Goal: Task Accomplishment & Management: Use online tool/utility

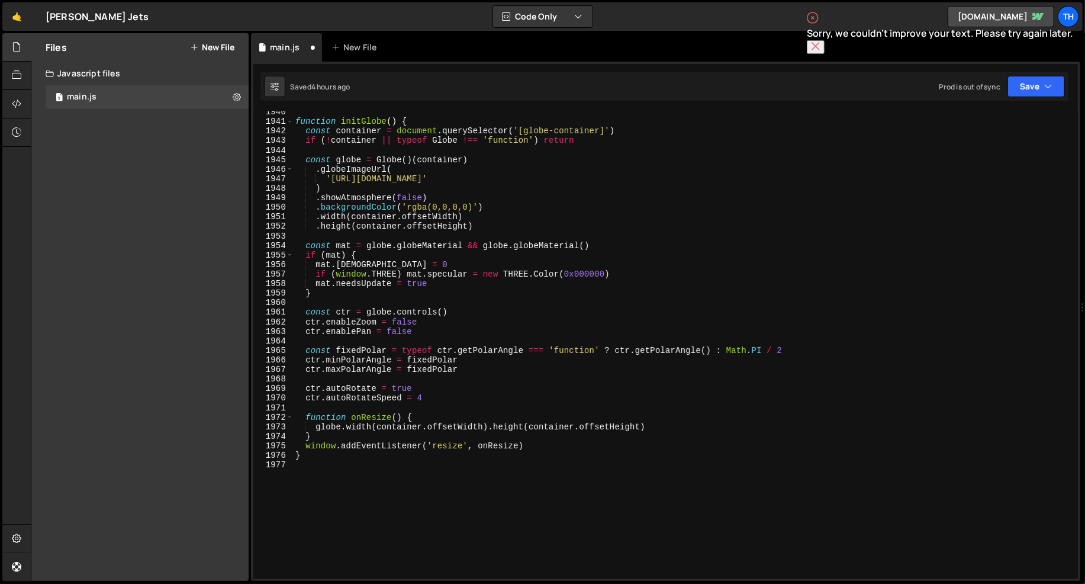
click at [375, 271] on div "function initGlobe ( ) { const container = document . querySelector ( '[globe-c…" at bounding box center [683, 350] width 781 height 487
click at [289, 121] on span at bounding box center [290, 121] width 7 height 9
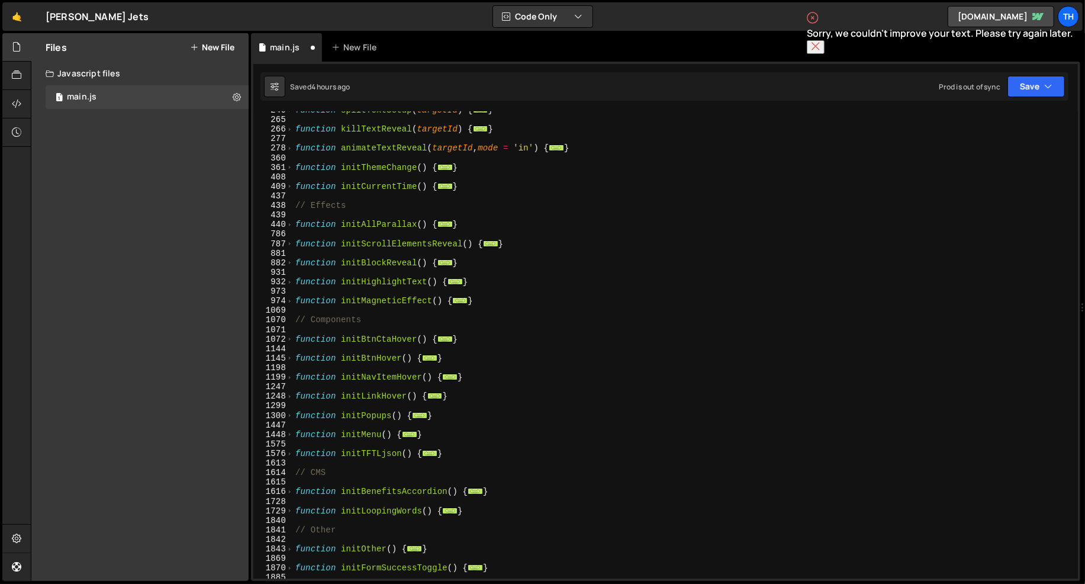
scroll to position [0, 0]
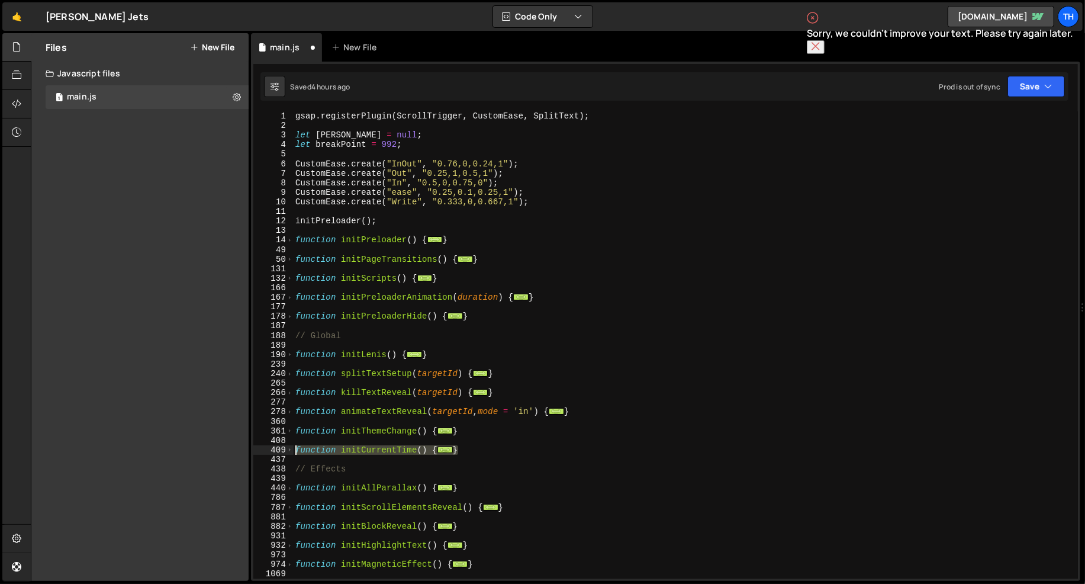
drag, startPoint x: 470, startPoint y: 449, endPoint x: 278, endPoint y: 449, distance: 192.4
click at [278, 449] on div "if (window.THREE) mat.specular = new THREE.Color(0x000000) 1 2 3 4 5 6 7 8 9 10…" at bounding box center [665, 344] width 825 height 467
type textarea "}"
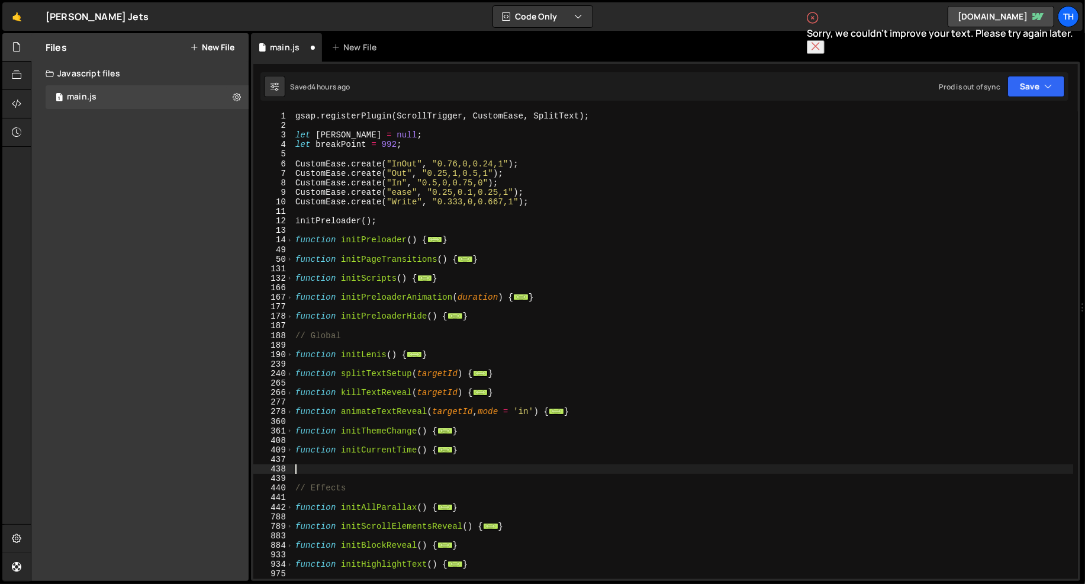
paste textarea "}"
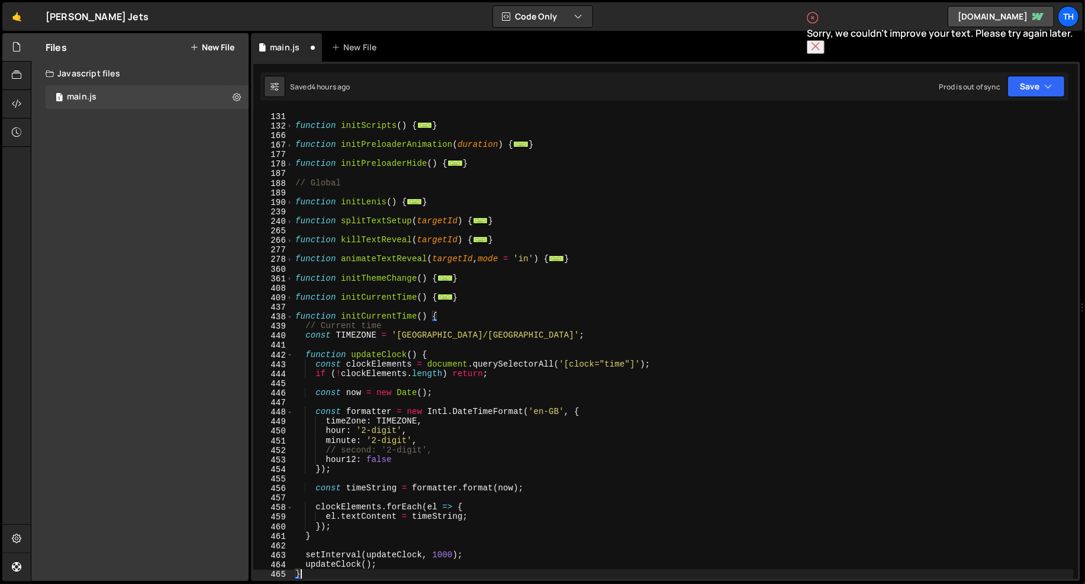
scroll to position [152, 0]
drag, startPoint x: 361, startPoint y: 317, endPoint x: 398, endPoint y: 317, distance: 37.3
click at [398, 317] on div "function initPageTransitions ( ) { ... } function initScripts ( ) { ... } funct…" at bounding box center [683, 345] width 781 height 487
click at [403, 314] on div "function initPageTransitions ( ) { ... } function initScripts ( ) { ... } funct…" at bounding box center [683, 345] width 781 height 487
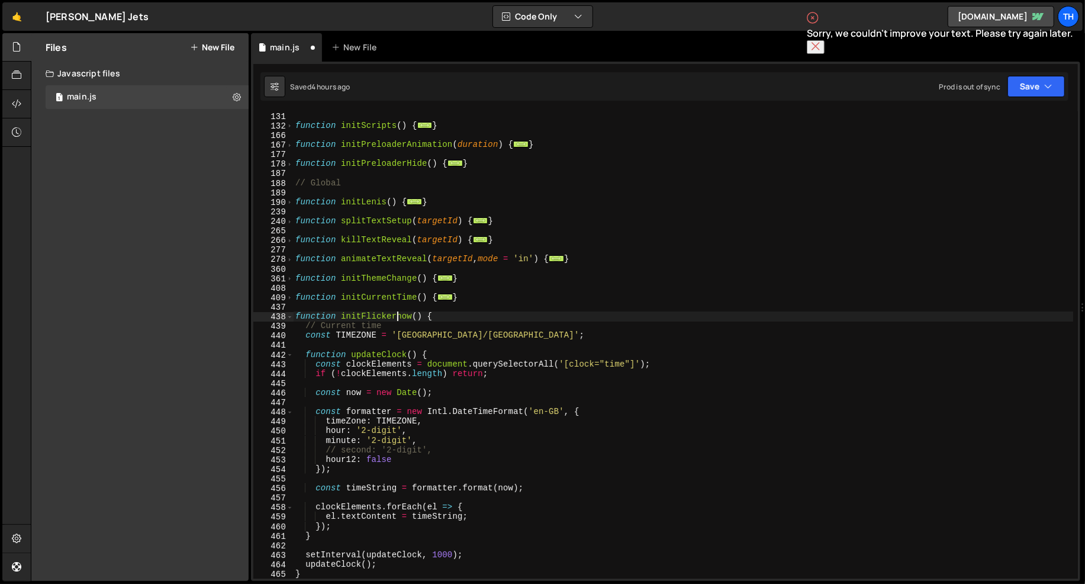
scroll to position [0, 7]
click at [366, 314] on div "function initPageTransitions ( ) { ... } function initScripts ( ) { ... } funct…" at bounding box center [683, 345] width 781 height 487
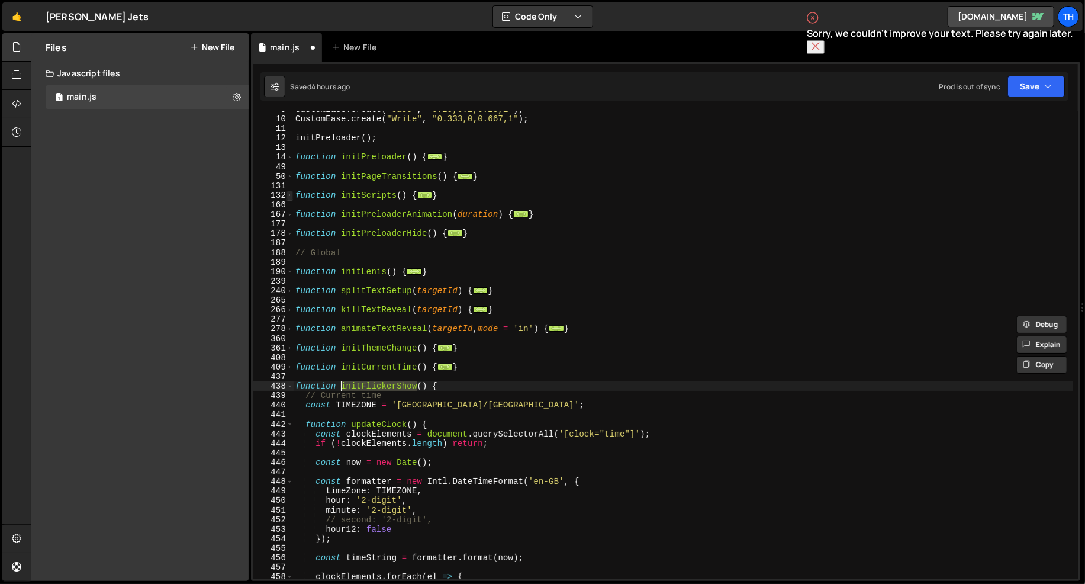
scroll to position [82, 0]
type textarea "function initFlickerShow() {"
click at [288, 196] on span at bounding box center [290, 195] width 7 height 9
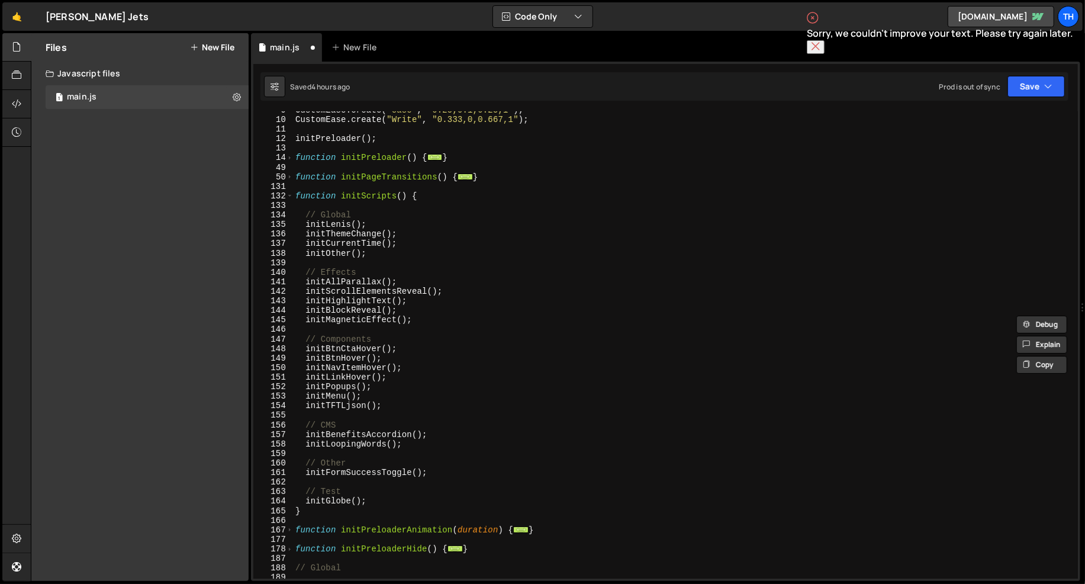
click at [384, 262] on div "CustomEase . create ( "ease" , "0.25,0.1,0.25,1" ) ; CustomEase . create ( "Wri…" at bounding box center [683, 348] width 781 height 487
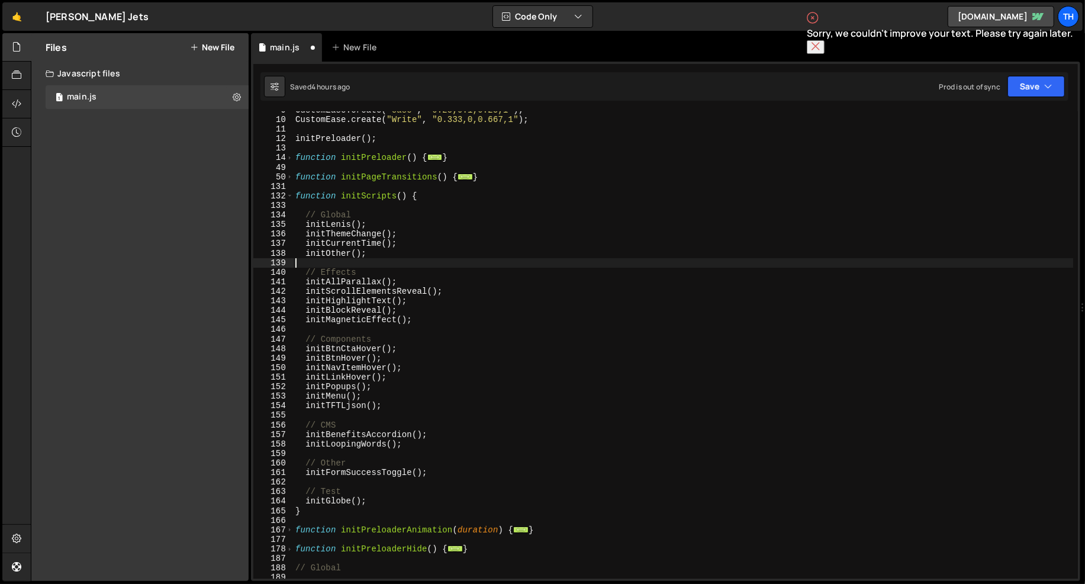
scroll to position [0, 0]
click at [385, 257] on div "CustomEase . create ( "ease" , "0.25,0.1,0.25,1" ) ; CustomEase . create ( "Wri…" at bounding box center [683, 348] width 781 height 487
type textarea "initOther();"
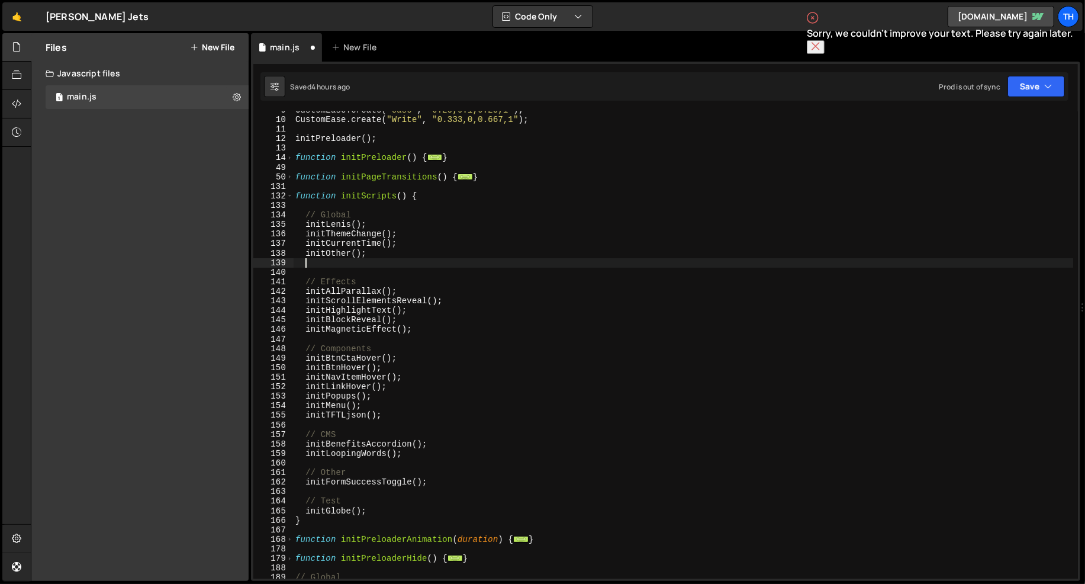
paste textarea "initFlickerShow"
drag, startPoint x: 352, startPoint y: 249, endPoint x: 373, endPoint y: 249, distance: 21.3
click at [373, 249] on div "CustomEase . create ( "ease" , "0.25,0.1,0.25,1" ) ; CustomEase . create ( "Wri…" at bounding box center [683, 348] width 781 height 487
click at [394, 259] on div "CustomEase . create ( "ease" , "0.25,0.1,0.25,1" ) ; CustomEase . create ( "Wri…" at bounding box center [683, 348] width 781 height 487
paste textarea "();"
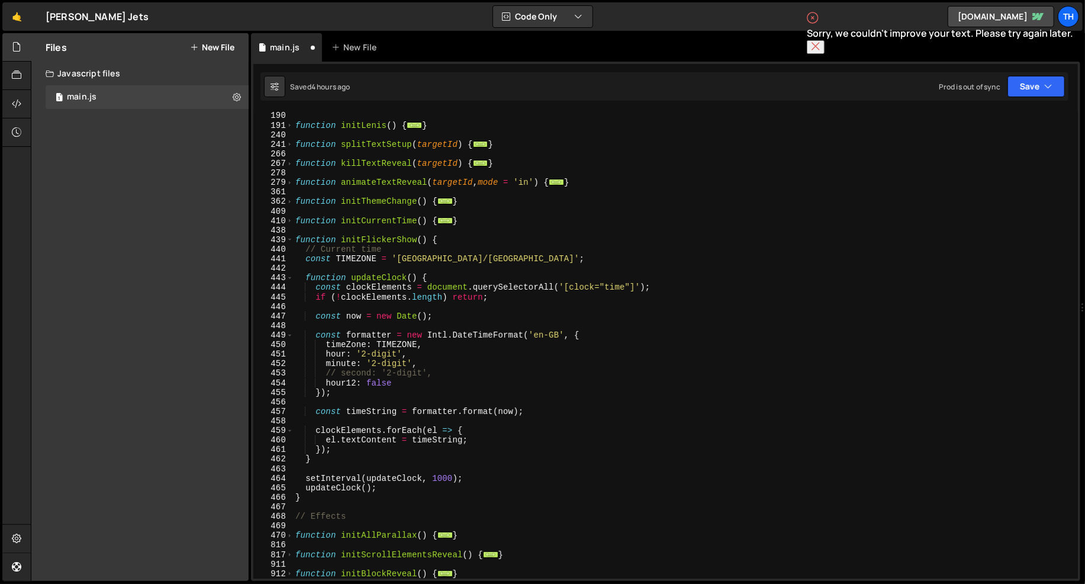
scroll to position [551, 0]
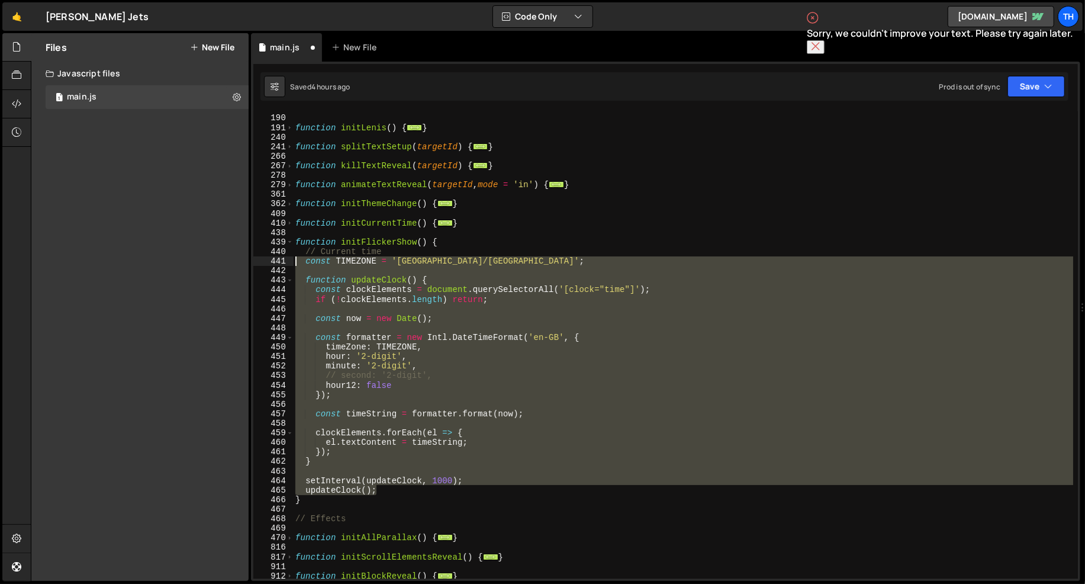
drag, startPoint x: 399, startPoint y: 490, endPoint x: 204, endPoint y: 263, distance: 299.3
click at [204, 263] on div "Files New File Javascript files 1 main.js 0 CSS files Copy share link Edit File…" at bounding box center [558, 307] width 1054 height 548
type textarea "const TIMEZONE = '[GEOGRAPHIC_DATA]/[GEOGRAPHIC_DATA]';"
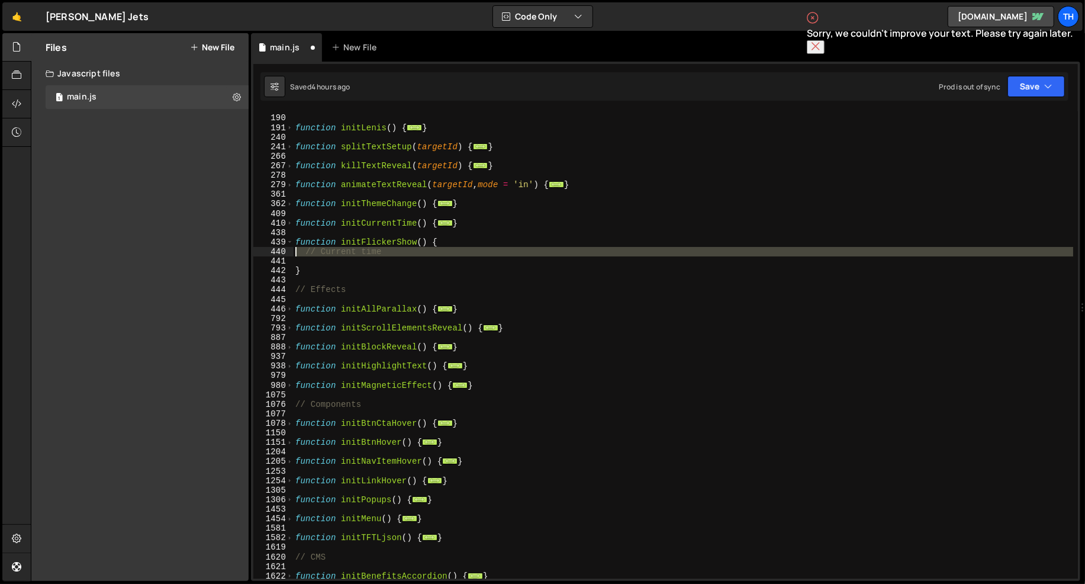
drag, startPoint x: 335, startPoint y: 264, endPoint x: 246, endPoint y: 249, distance: 90.6
click at [246, 249] on div "Files New File Javascript files 1 main.js 0 CSS files Copy share link Edit File…" at bounding box center [558, 307] width 1054 height 548
type textarea "// Current time"
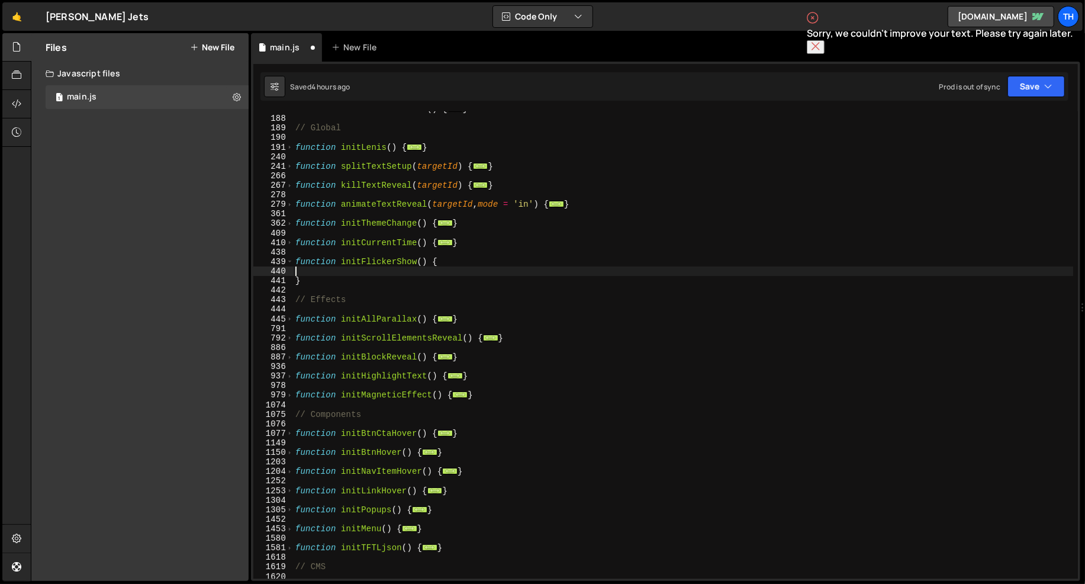
scroll to position [527, 0]
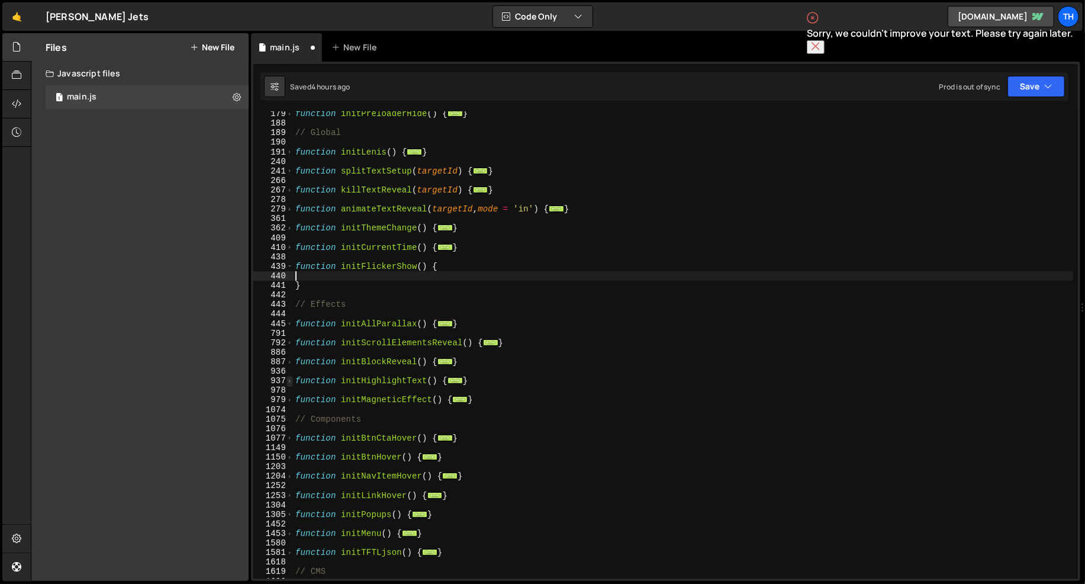
click at [291, 381] on span at bounding box center [290, 380] width 7 height 9
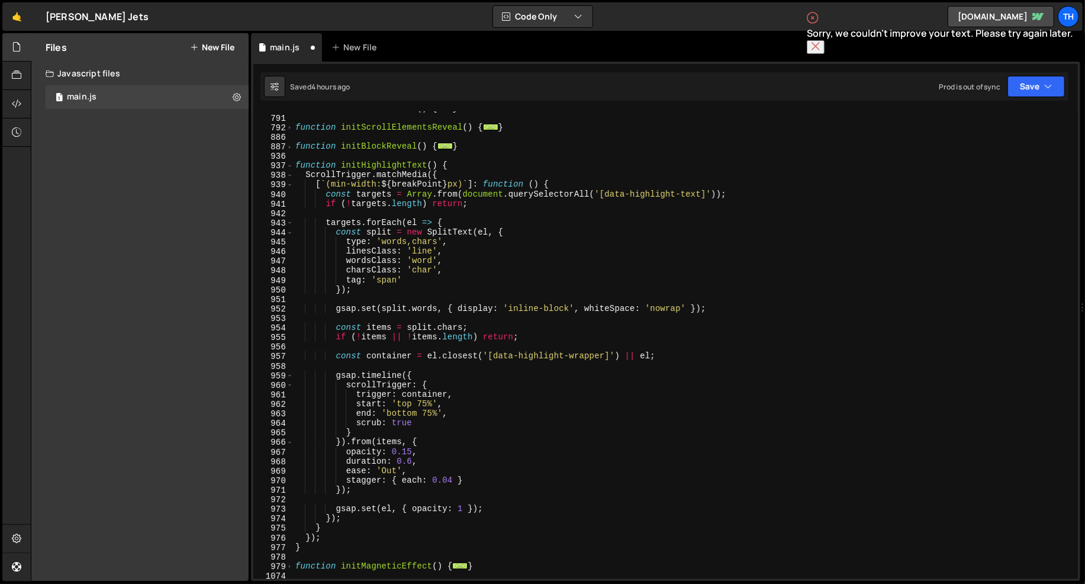
scroll to position [742, 0]
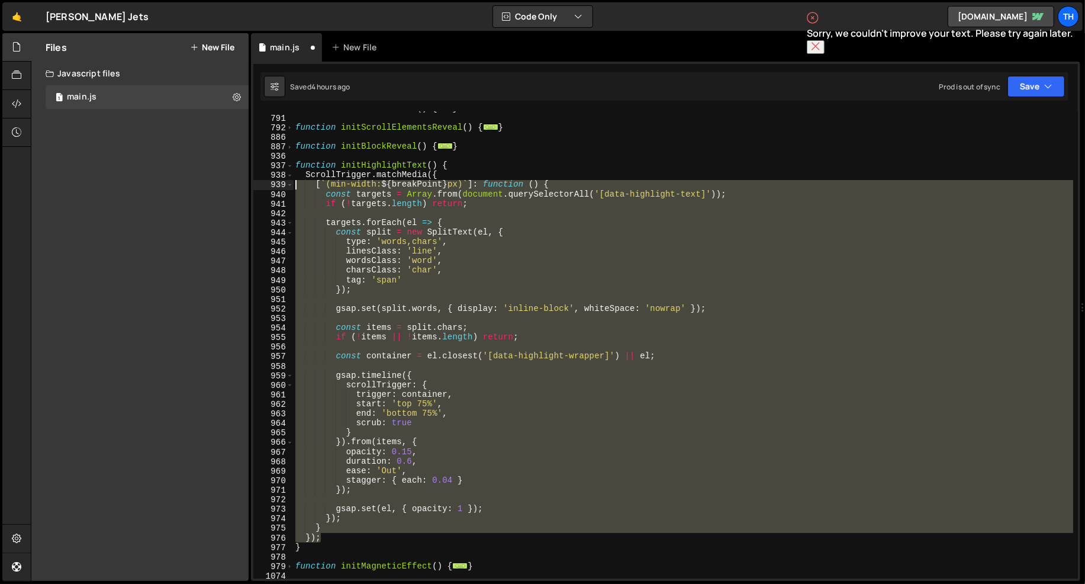
drag, startPoint x: 332, startPoint y: 535, endPoint x: 188, endPoint y: 185, distance: 377.5
click at [188, 185] on div "Files New File Javascript files 1 main.js 0 CSS files Copy share link Edit File…" at bounding box center [558, 307] width 1054 height 548
click at [288, 165] on span at bounding box center [290, 165] width 7 height 9
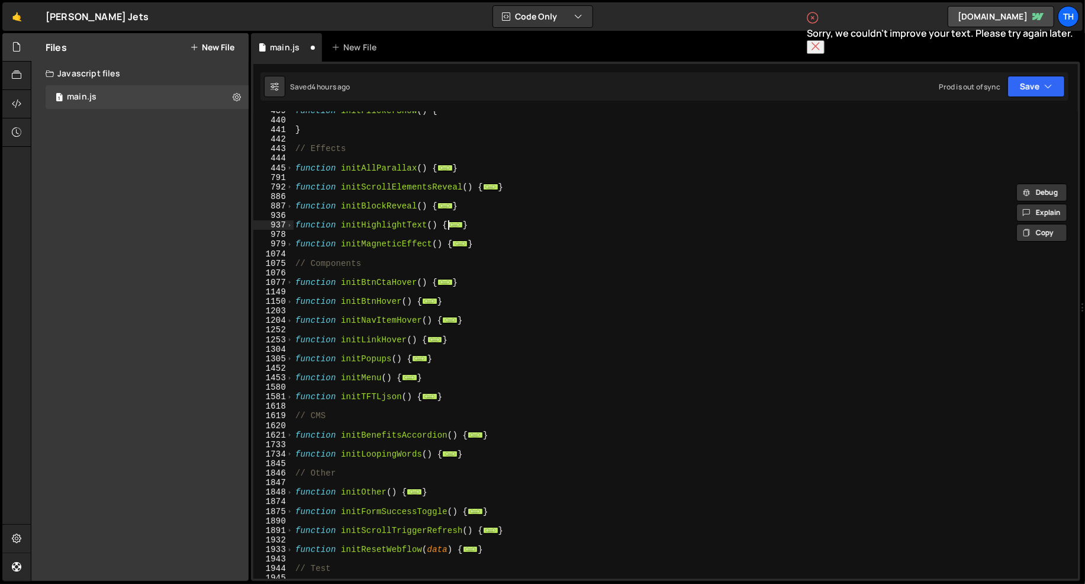
scroll to position [681, 0]
click at [327, 207] on div "function initFlickerShow ( ) { } // Effects function initAllParallax ( ) { ... …" at bounding box center [683, 350] width 781 height 487
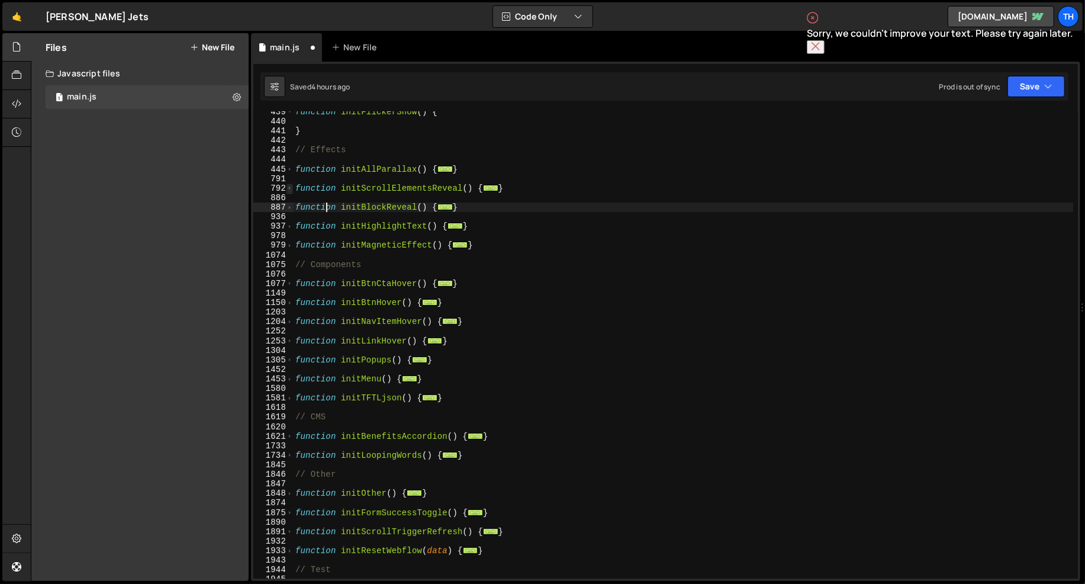
click at [289, 187] on span at bounding box center [290, 188] width 7 height 9
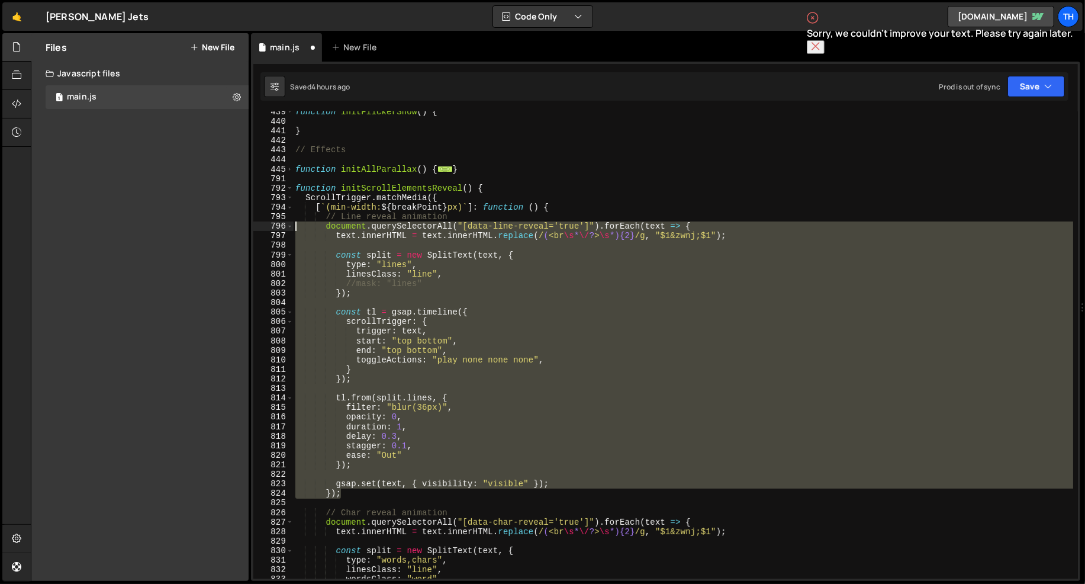
drag, startPoint x: 352, startPoint y: 495, endPoint x: 156, endPoint y: 223, distance: 334.6
click at [156, 223] on div "Files New File Javascript files 1 main.js 0 CSS files Copy share link Edit File…" at bounding box center [558, 307] width 1054 height 548
type textarea "document.querySelectorAll("[data-line-reveal='true']").forEach(text => { text.i…"
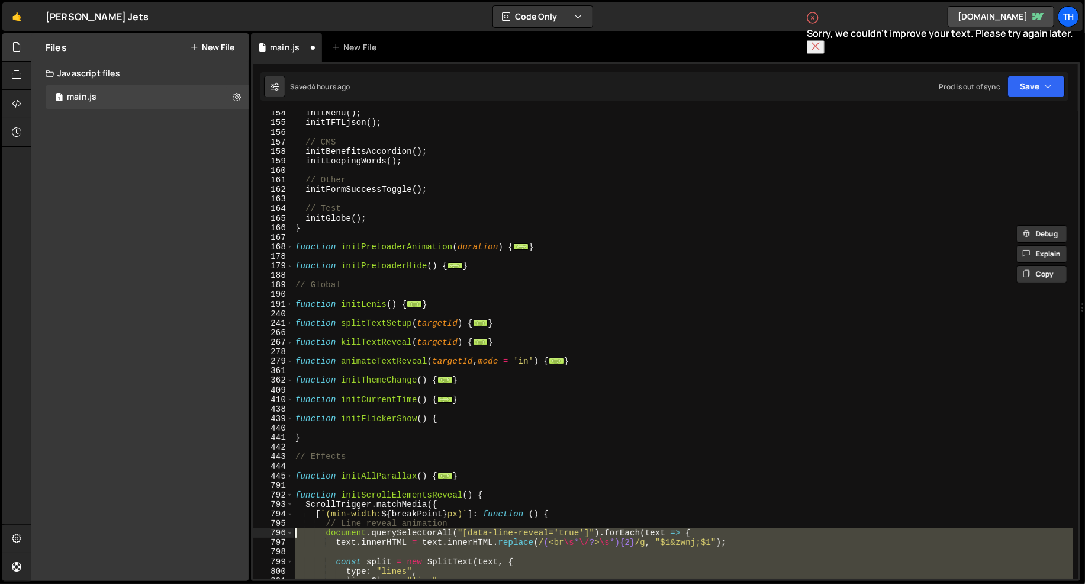
scroll to position [381, 0]
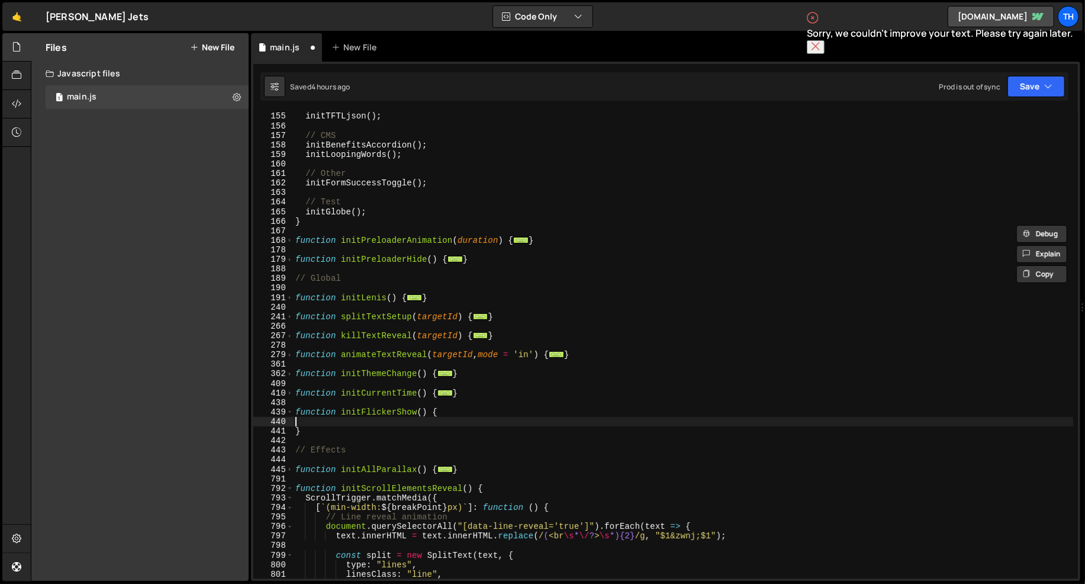
click at [359, 421] on div "initMenu ( ) ; initTFTLjson ( ) ; // CMS initBenefitsAccordion ( ) ; initLoopin…" at bounding box center [683, 345] width 781 height 487
paste textarea "});"
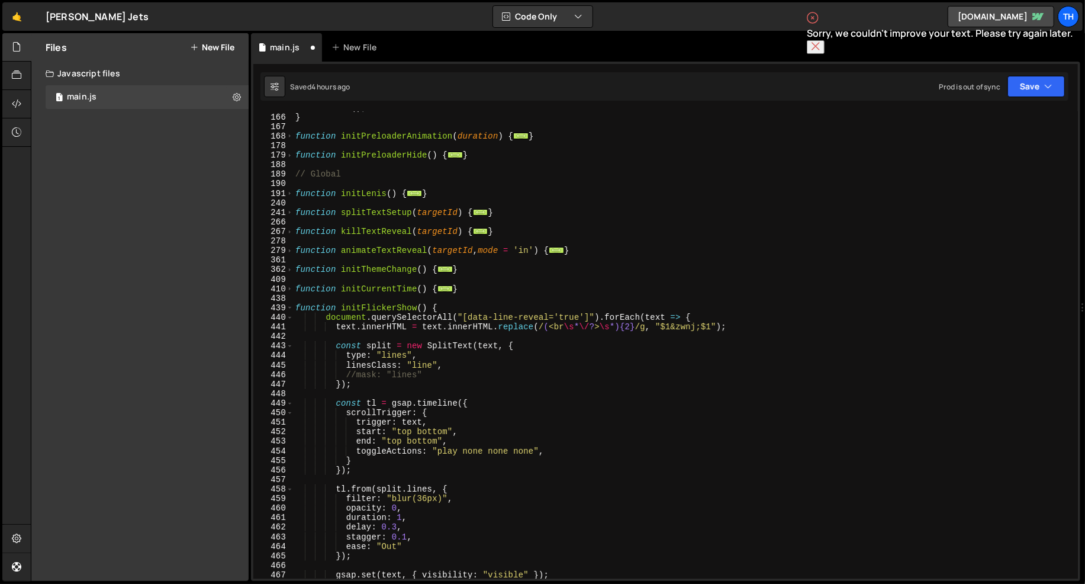
scroll to position [485, 0]
drag, startPoint x: 470, startPoint y: 316, endPoint x: 548, endPoint y: 317, distance: 78.1
click at [548, 317] on div "initGlobe ( ) ; } function initPreloaderAnimation ( duration ) { ... } function…" at bounding box center [683, 346] width 781 height 487
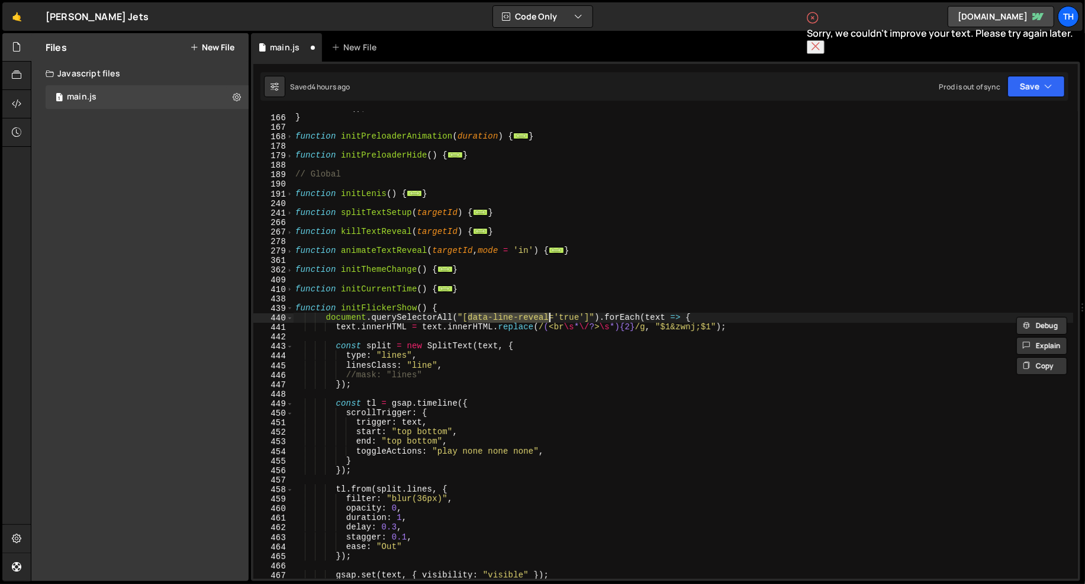
click at [511, 421] on div "initGlobe ( ) ; } function initPreloaderAnimation ( duration ) { ... } function…" at bounding box center [683, 346] width 781 height 487
drag, startPoint x: 468, startPoint y: 317, endPoint x: 549, endPoint y: 317, distance: 80.5
click at [549, 317] on div "initGlobe ( ) ; } function initPreloaderAnimation ( duration ) { ... } function…" at bounding box center [683, 346] width 781 height 487
paste textarea "prevent-flicker"
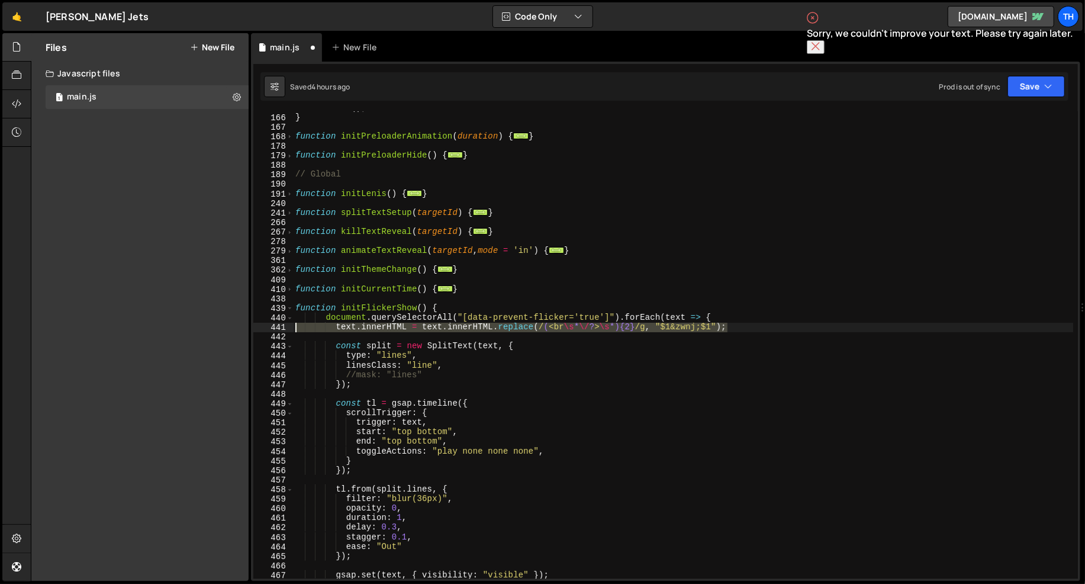
drag, startPoint x: 739, startPoint y: 327, endPoint x: 207, endPoint y: 326, distance: 532.2
click at [207, 326] on div "Files New File Javascript files 1 main.js 0 CSS files Copy share link Edit File…" at bounding box center [558, 307] width 1054 height 548
type textarea "text.innerHTML = text.innerHTML.replace(/(<br\s*\/?>\s*){2}/g, "$1&zwnj;$1");"
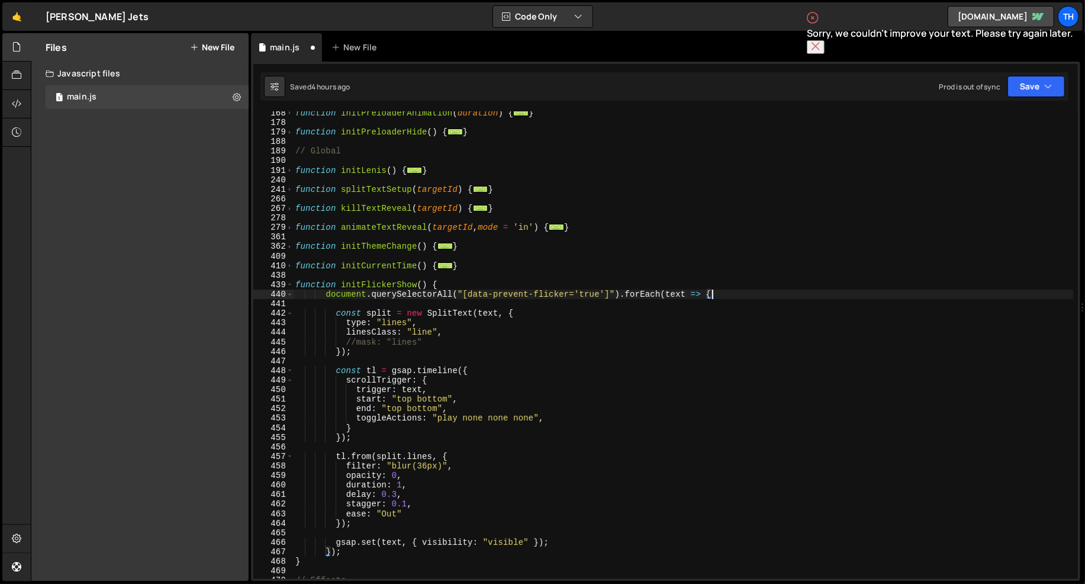
scroll to position [508, 0]
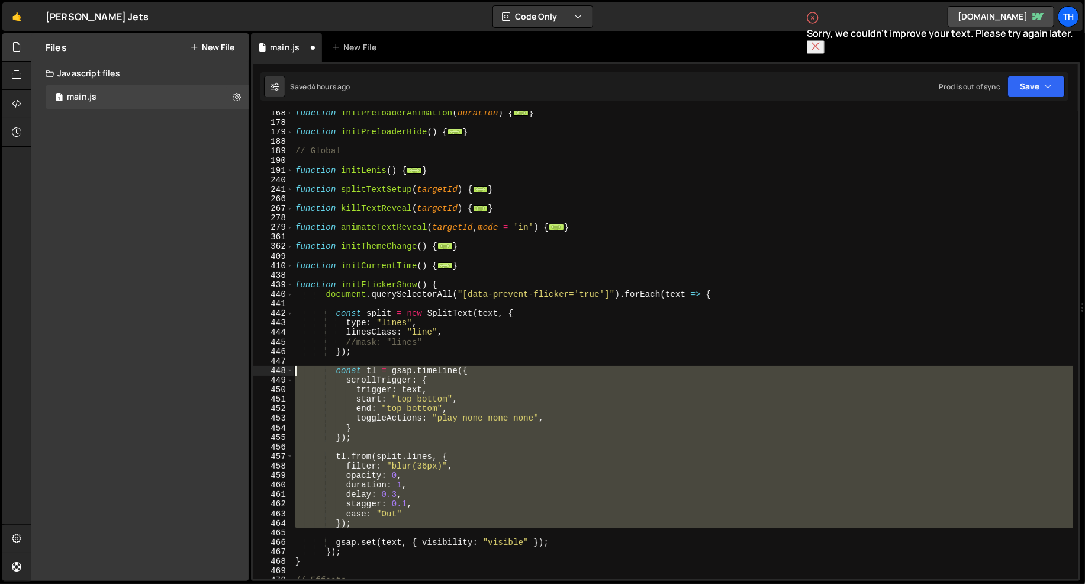
drag, startPoint x: 390, startPoint y: 530, endPoint x: 175, endPoint y: 371, distance: 267.9
click at [175, 371] on div "Files New File Javascript files 1 main.js 0 CSS files Copy share link Edit File…" at bounding box center [558, 307] width 1054 height 548
type textarea "const tl = gsap.timeline({ scrollTrigger: {"
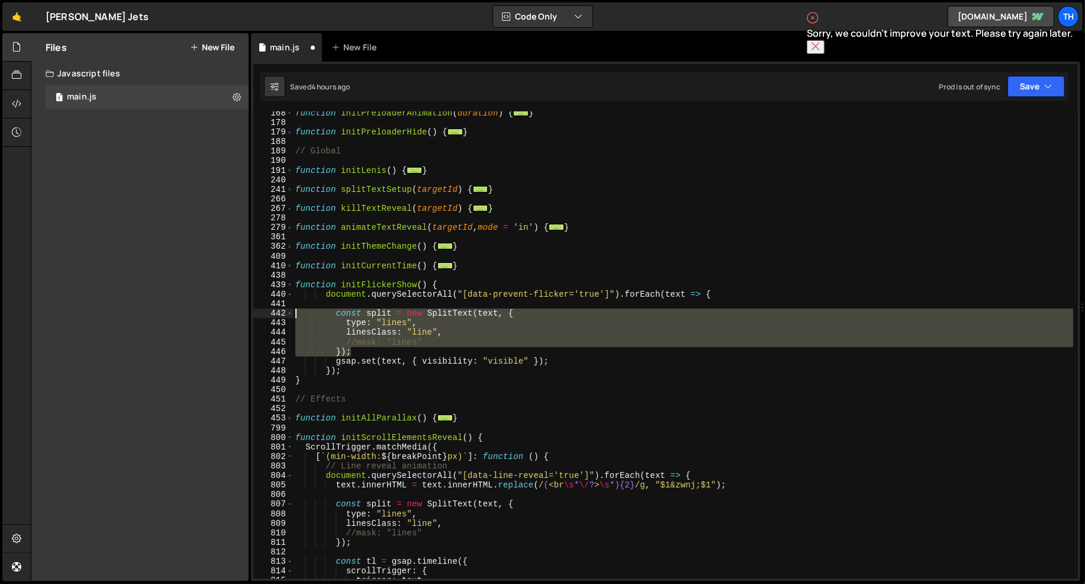
drag, startPoint x: 361, startPoint y: 348, endPoint x: 195, endPoint y: 308, distance: 169.9
click at [195, 308] on div "Files New File Javascript files 1 main.js 0 CSS files Copy share link Edit File…" at bounding box center [558, 307] width 1054 height 548
type textarea "const split = new SplitText(text, { type: "lines","
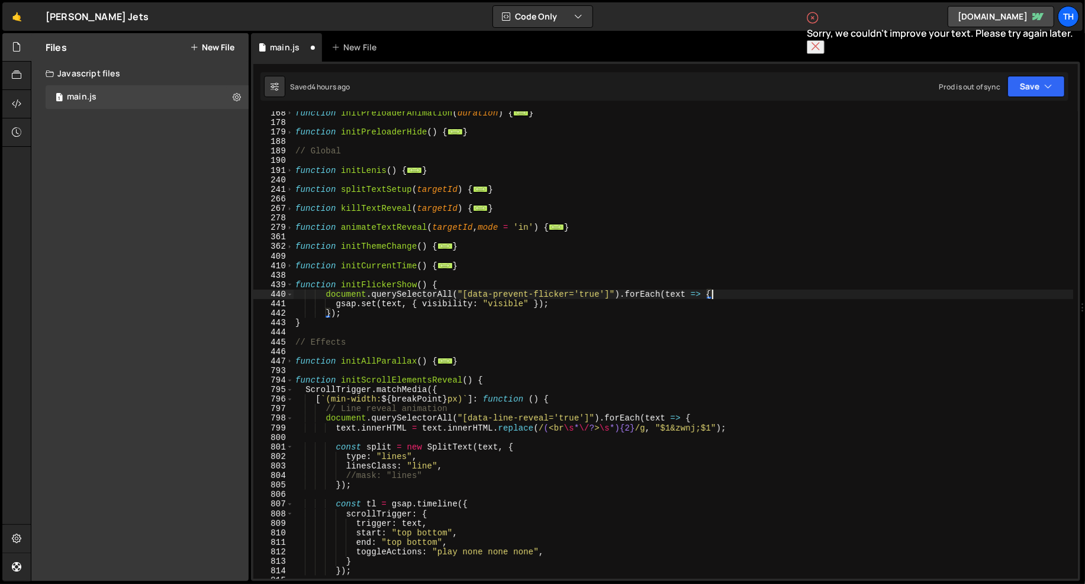
click at [445, 285] on div "function initPreloaderAnimation ( duration ) { ... } function initPreloaderHide…" at bounding box center [683, 351] width 781 height 487
type textarea "function initFlickerShow() {"
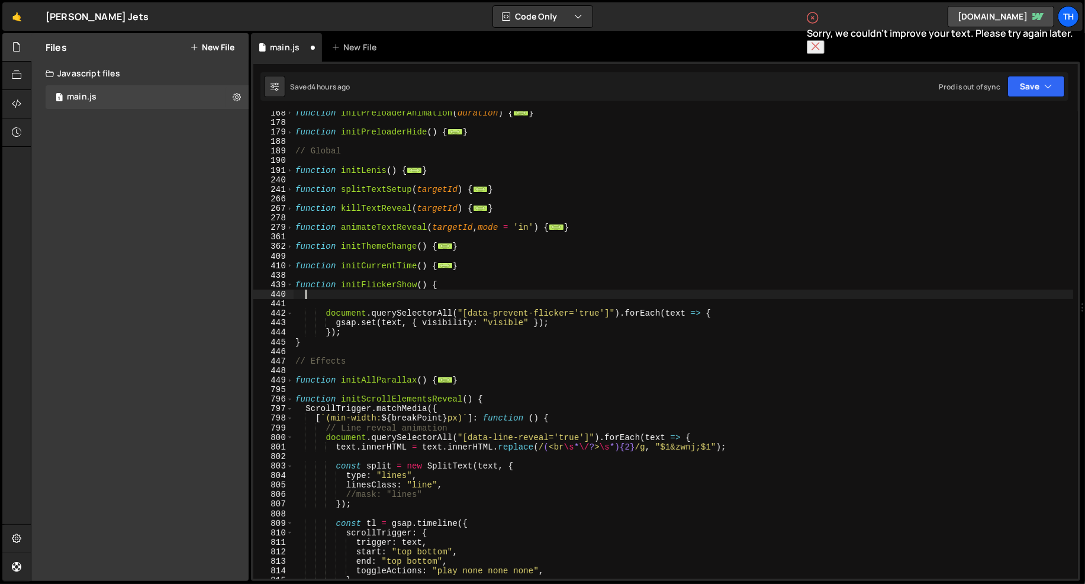
click at [305, 297] on div "function initPreloaderAnimation ( duration ) { ... } function initPreloaderHide…" at bounding box center [683, 351] width 781 height 487
paste textarea "});"
type textarea "});"
click at [321, 287] on div "function initPreloaderAnimation ( duration ) { ... } function initPreloaderHide…" at bounding box center [683, 351] width 781 height 487
type textarea "function initFlickerShow() {"
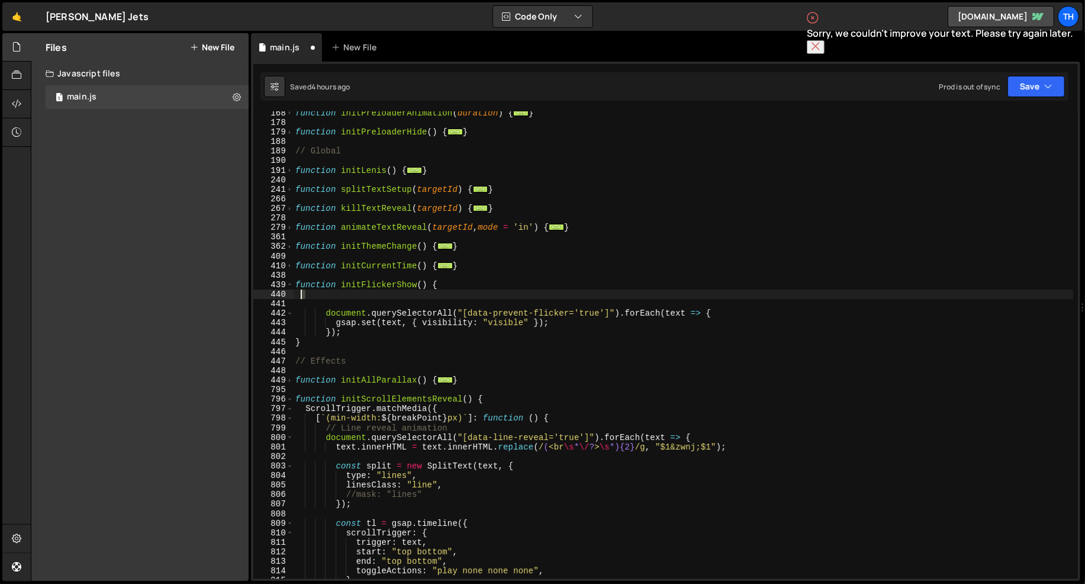
drag, startPoint x: 321, startPoint y: 298, endPoint x: 262, endPoint y: 298, distance: 59.8
click at [262, 298] on div "function initFlickerShow() { 168 178 179 188 189 190 191 240 241 266 267 278 27…" at bounding box center [665, 344] width 825 height 467
paste textarea "});"
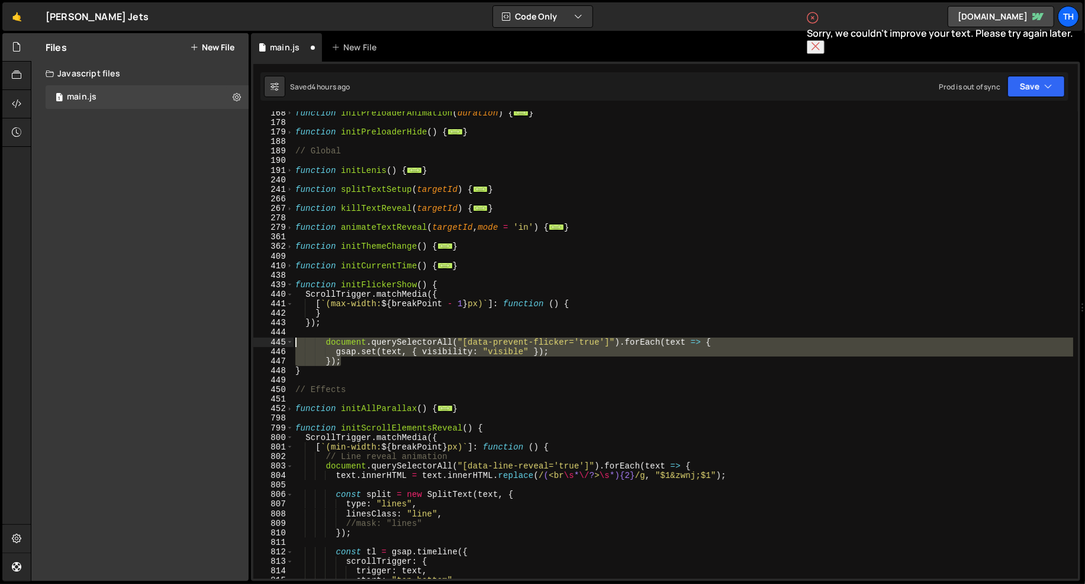
drag, startPoint x: 358, startPoint y: 358, endPoint x: 265, endPoint y: 343, distance: 94.1
click at [265, 343] on div "}); 168 178 179 188 189 190 191 240 241 266 267 278 279 361 362 409 410 438 439…" at bounding box center [665, 344] width 825 height 467
type textarea "document.querySelectorAll("[data-prevent-flicker='true']").forEach(text => { gs…"
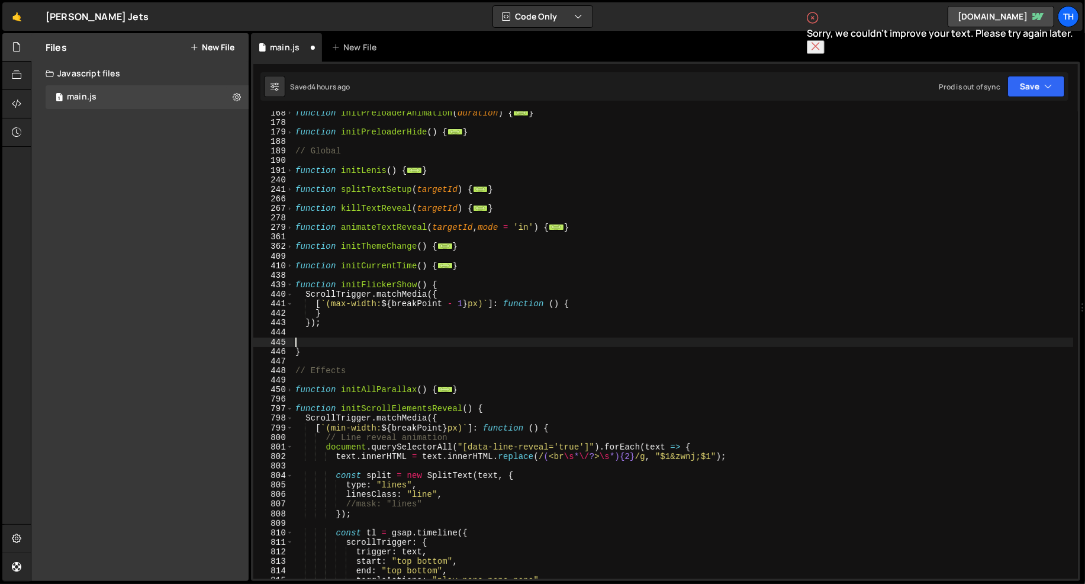
click at [293, 314] on div "442" at bounding box center [273, 312] width 40 height 9
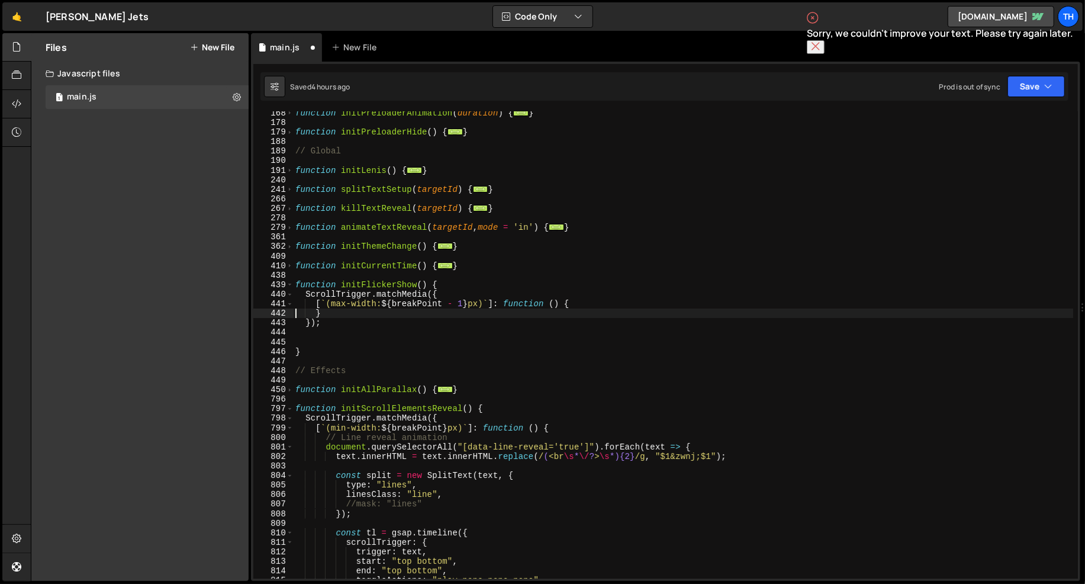
click at [295, 312] on div "function initPreloaderAnimation ( duration ) { ... } function initPreloaderHide…" at bounding box center [683, 351] width 781 height 487
type textarea "}"
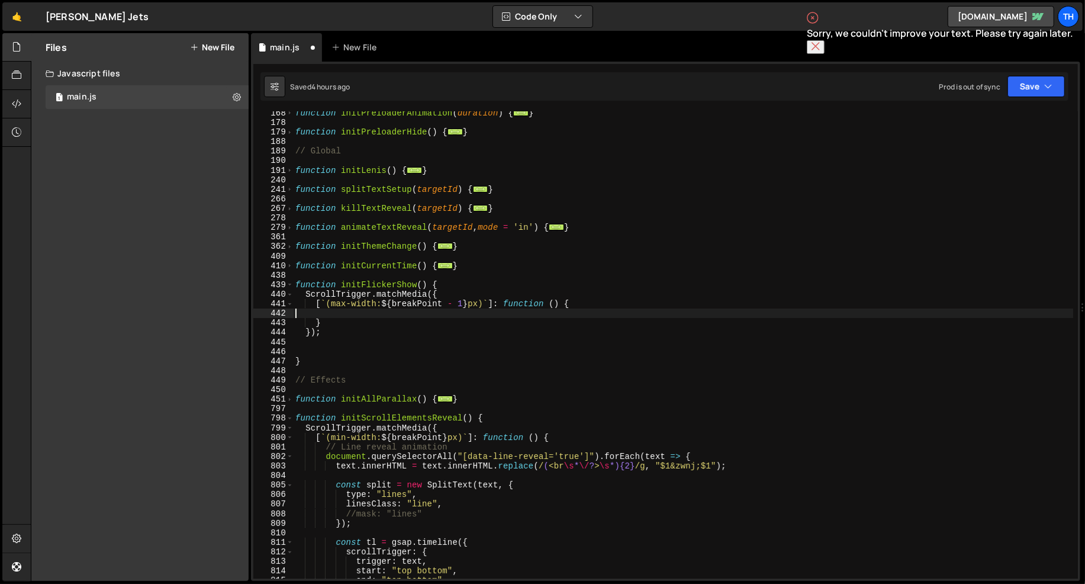
paste textarea "});"
type textarea "});"
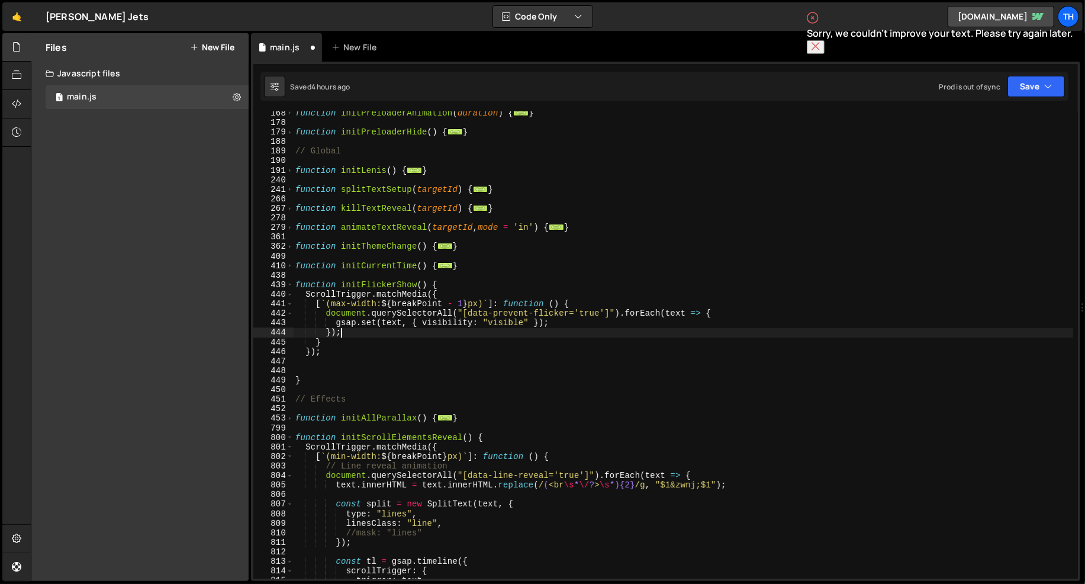
click at [367, 359] on div "function initPreloaderAnimation ( duration ) { ... } function initPreloaderHide…" at bounding box center [683, 351] width 781 height 487
click at [366, 365] on div "function initPreloaderAnimation ( duration ) { ... } function initPreloaderHide…" at bounding box center [683, 351] width 781 height 487
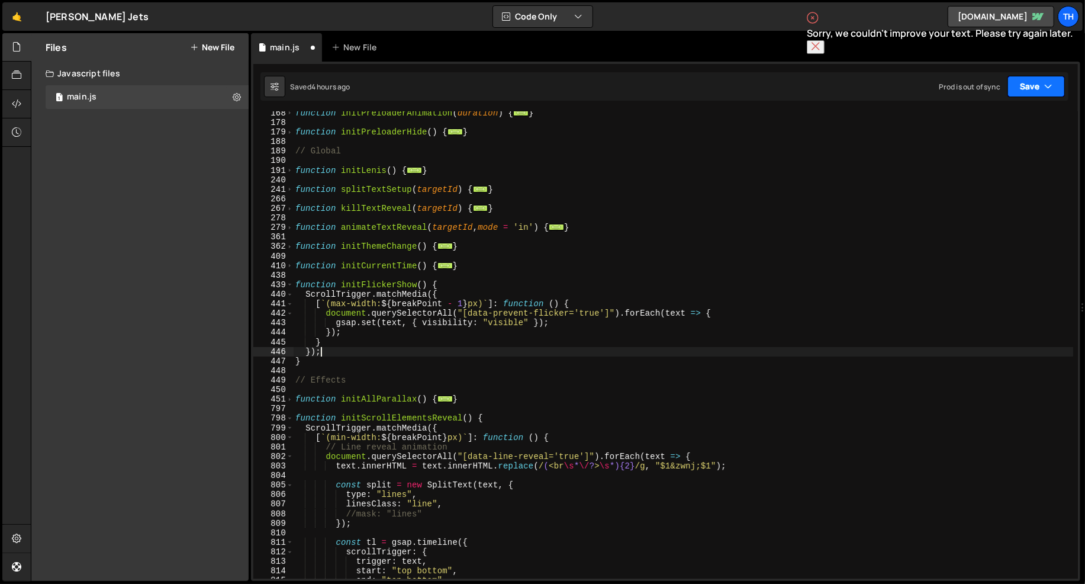
click at [1051, 89] on icon "button" at bounding box center [1048, 87] width 8 height 12
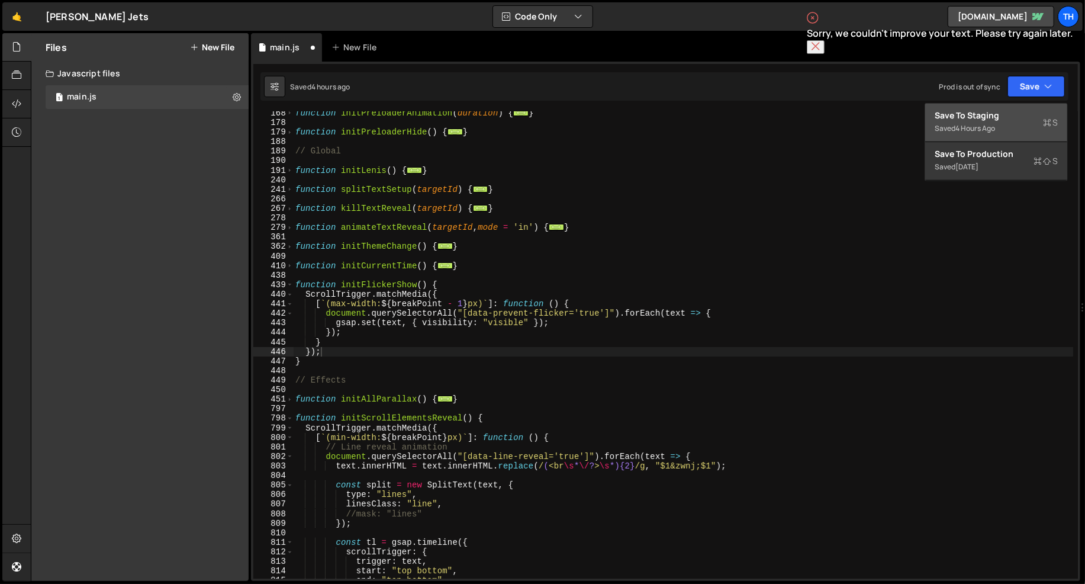
click at [1022, 121] on div "Saved 4 hours ago" at bounding box center [996, 128] width 123 height 14
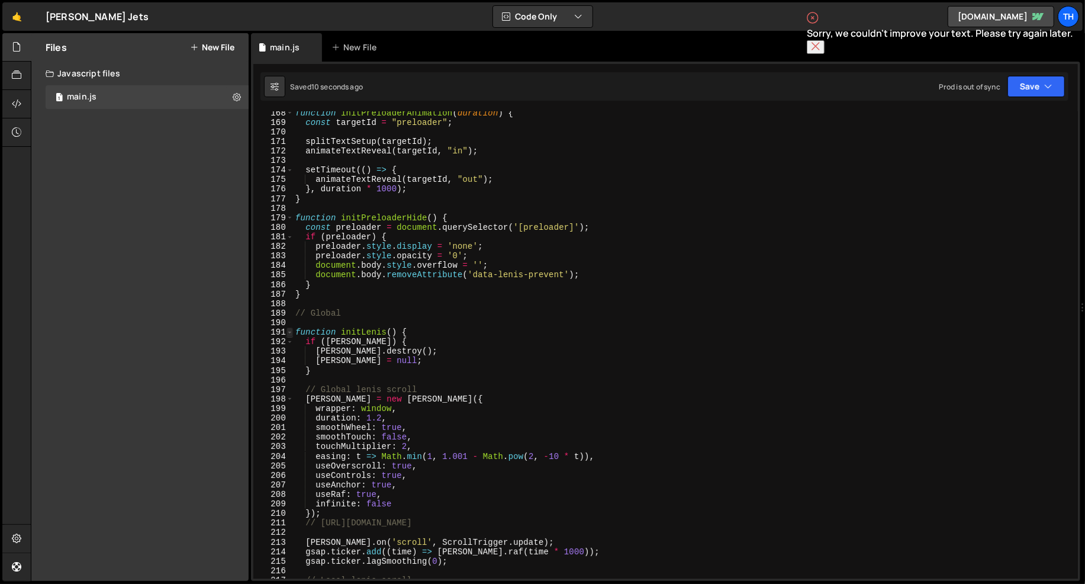
click at [290, 331] on span at bounding box center [290, 331] width 7 height 9
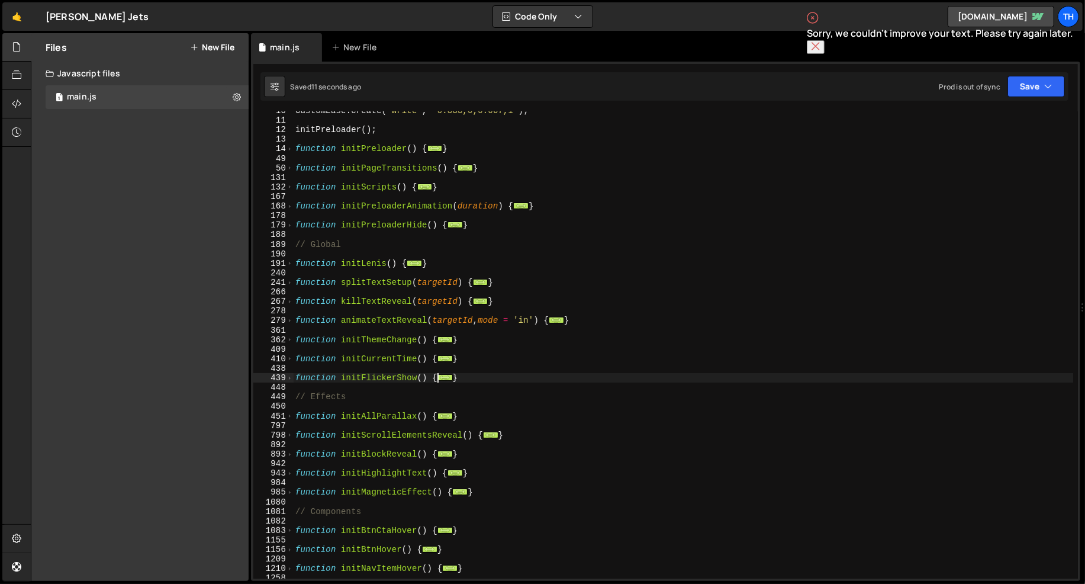
scroll to position [91, 0]
click at [291, 185] on span at bounding box center [290, 186] width 7 height 9
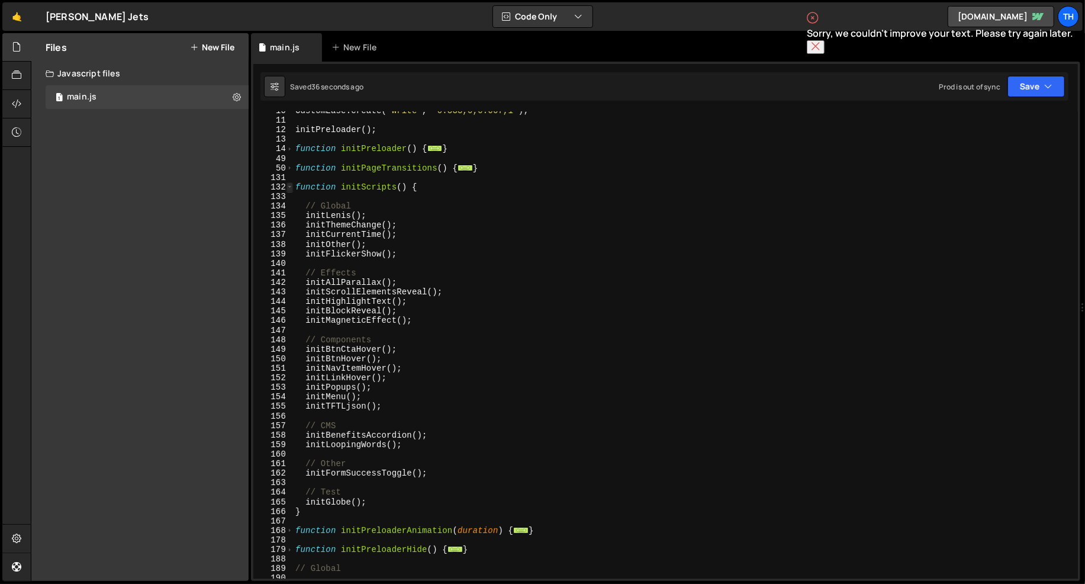
click at [290, 190] on span at bounding box center [290, 186] width 7 height 9
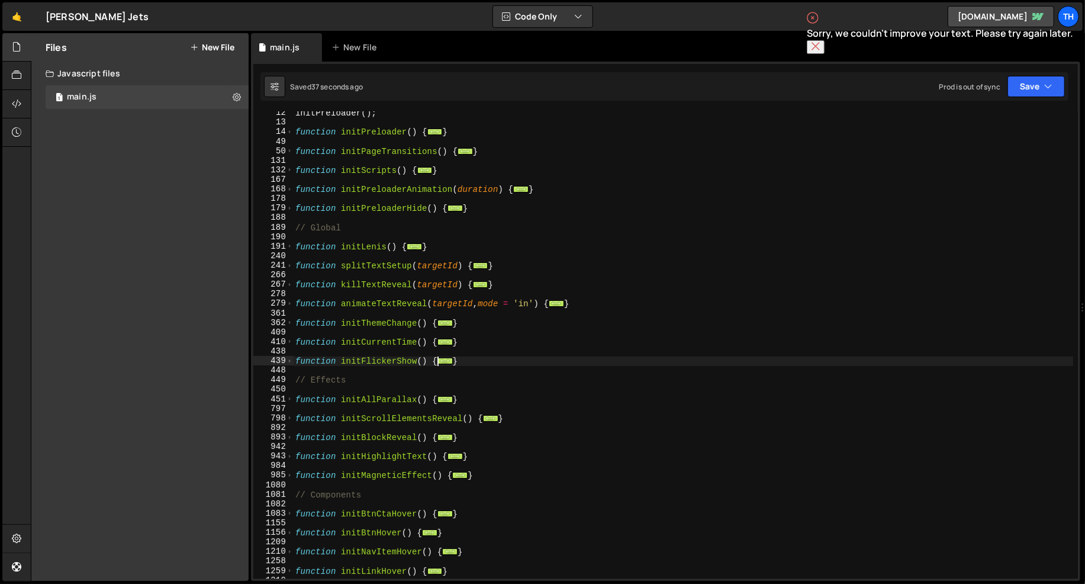
scroll to position [108, 0]
drag, startPoint x: 479, startPoint y: 362, endPoint x: 262, endPoint y: 363, distance: 217.3
click at [262, 363] on div "}); 12 13 14 49 50 131 132 167 168 178 179 188 189 190 191 240 241 266 267 278 …" at bounding box center [665, 344] width 825 height 467
type textarea "function initFlickerShow() { ScrollTrigger.matchMedia({"
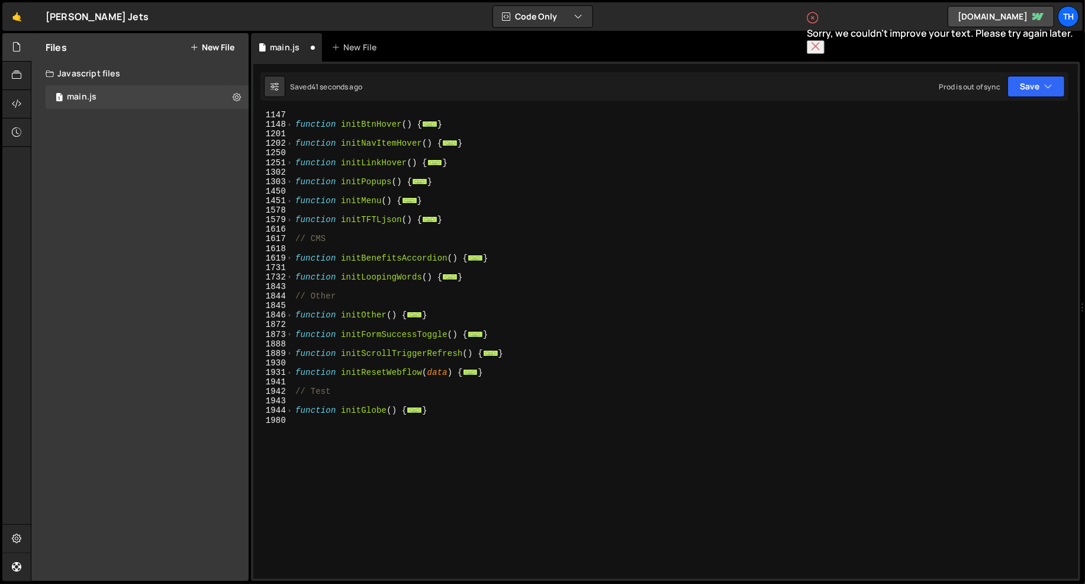
scroll to position [516, 0]
click at [480, 382] on div "function initBtnHover ( ) { ... } function initNavItemHover ( ) { ... } functio…" at bounding box center [683, 353] width 781 height 487
click at [487, 341] on div "function initBtnHover ( ) { ... } function initNavItemHover ( ) { ... } functio…" at bounding box center [683, 353] width 781 height 487
type textarea "function initScrollTriggerRefresh() {"
paste textarea "}"
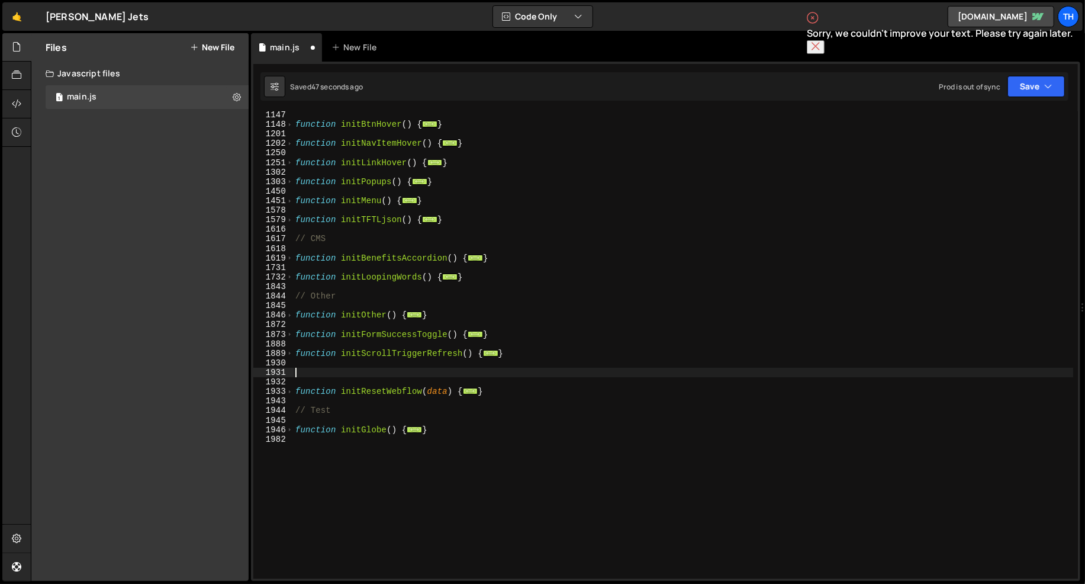
type textarea "}"
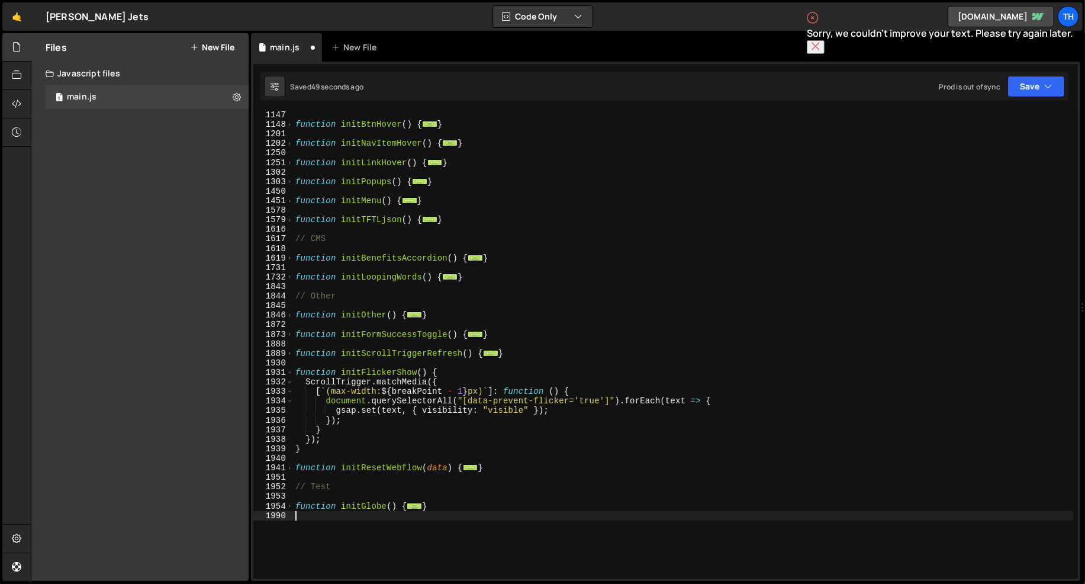
click at [323, 522] on div "function initBtnHover ( ) { ... } function initNavItemHover ( ) { ... } functio…" at bounding box center [683, 353] width 781 height 487
type textarea "}"
click at [1025, 86] on button "Save" at bounding box center [1036, 86] width 57 height 21
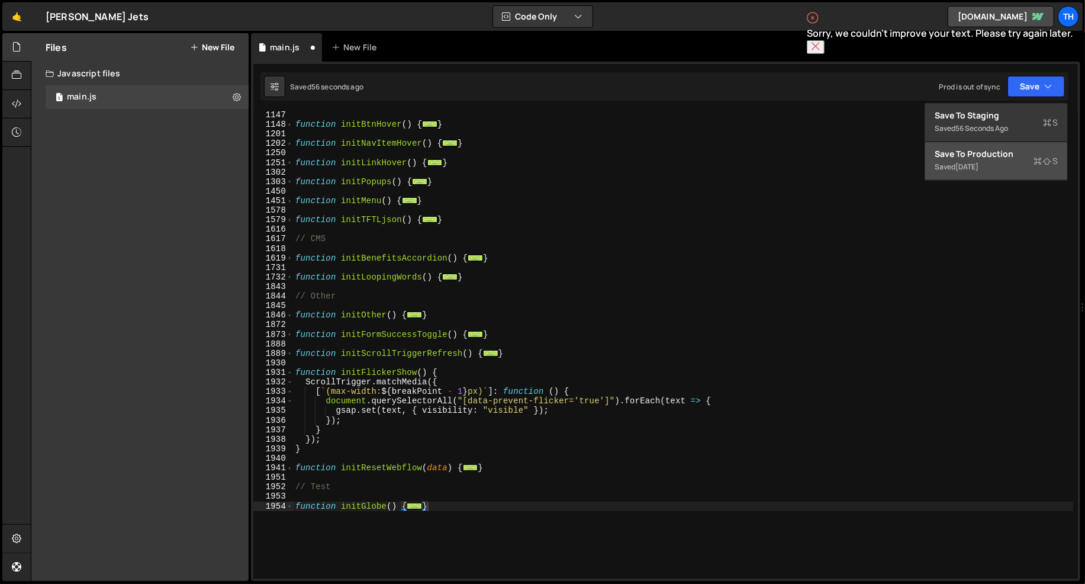
click at [995, 150] on div "Save to Production S" at bounding box center [996, 154] width 123 height 12
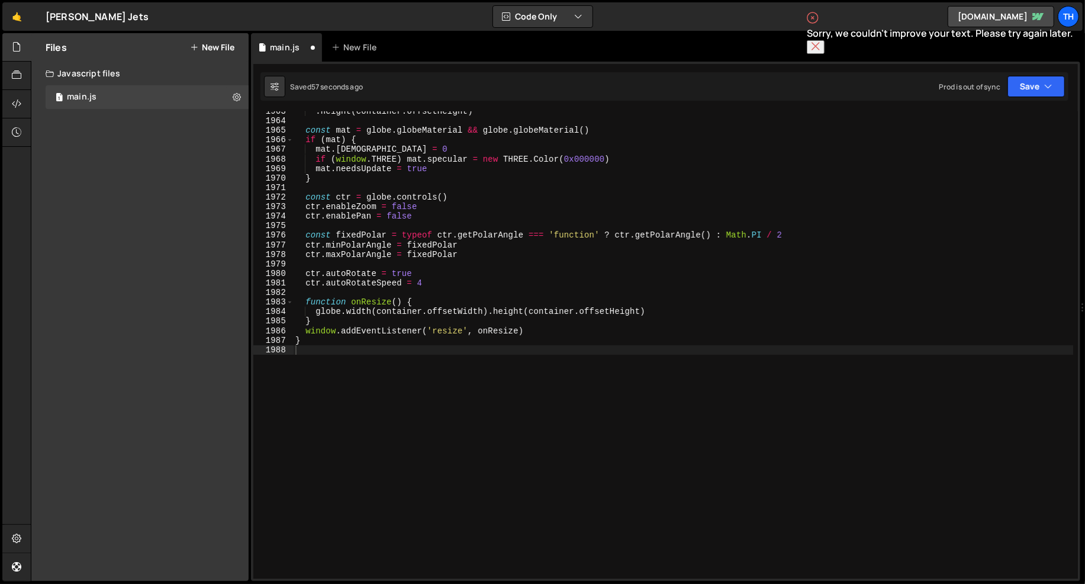
click at [820, 42] on icon at bounding box center [816, 46] width 8 height 8
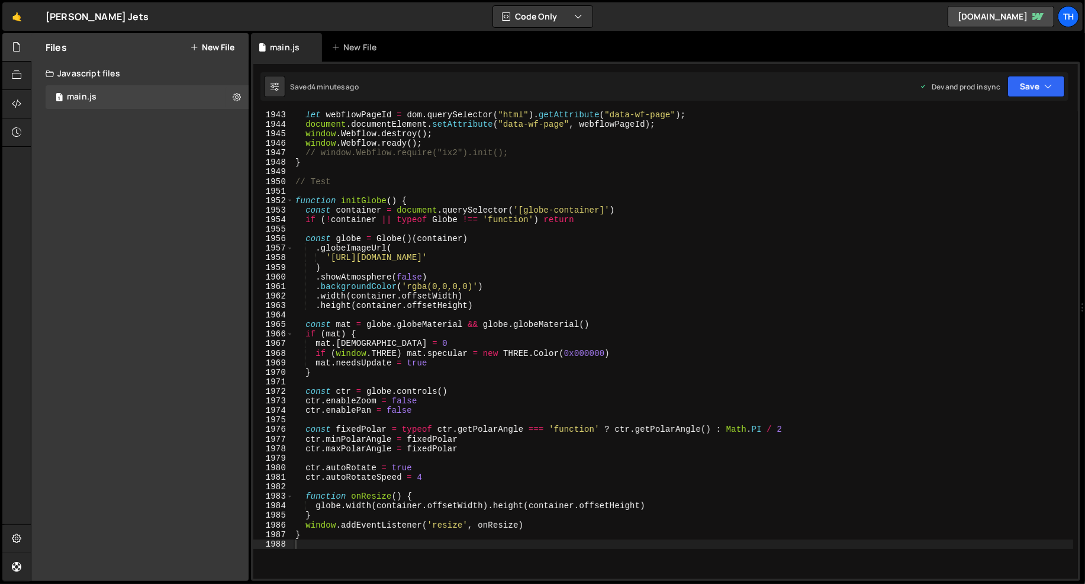
scroll to position [18381, 0]
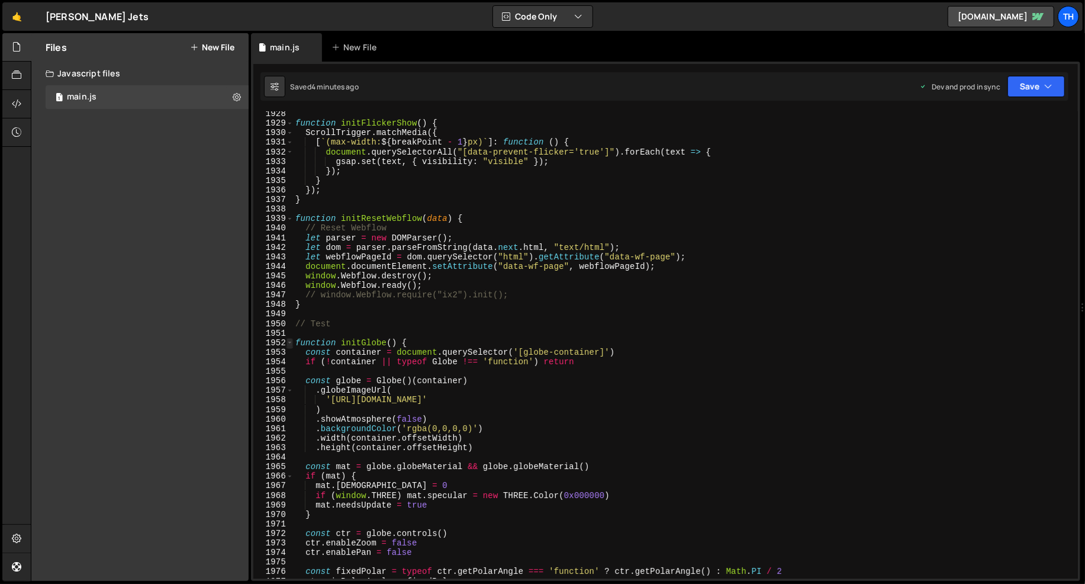
click at [289, 342] on span at bounding box center [290, 342] width 7 height 9
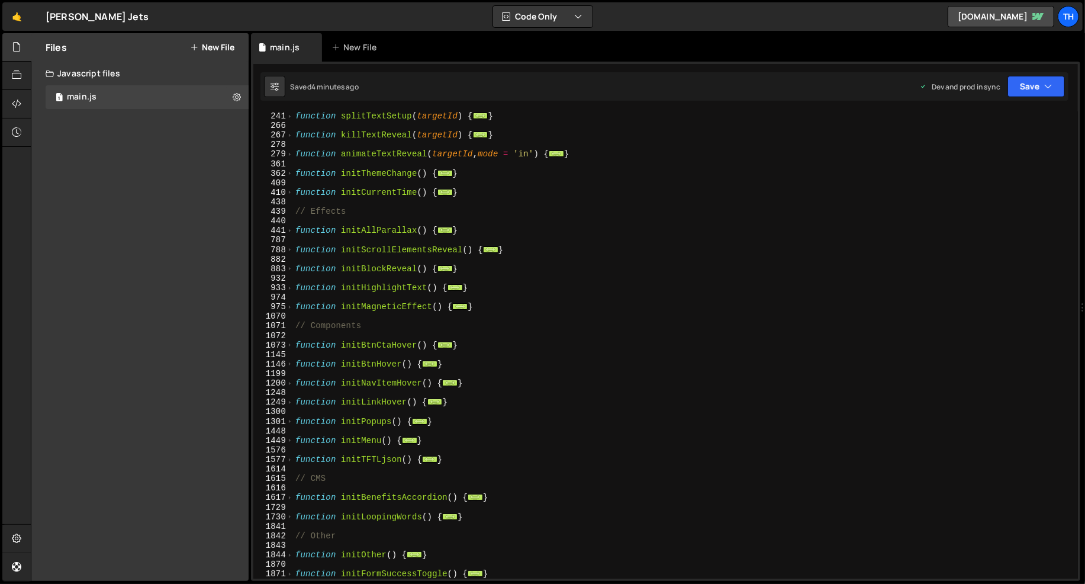
scroll to position [256, 0]
click at [290, 236] on span at bounding box center [290, 231] width 7 height 9
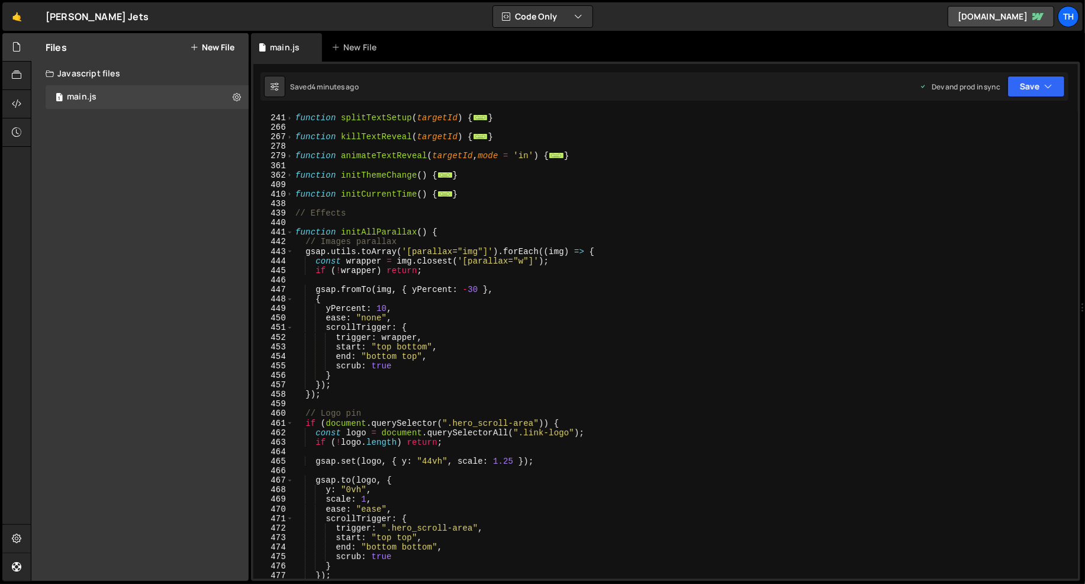
scroll to position [262, 0]
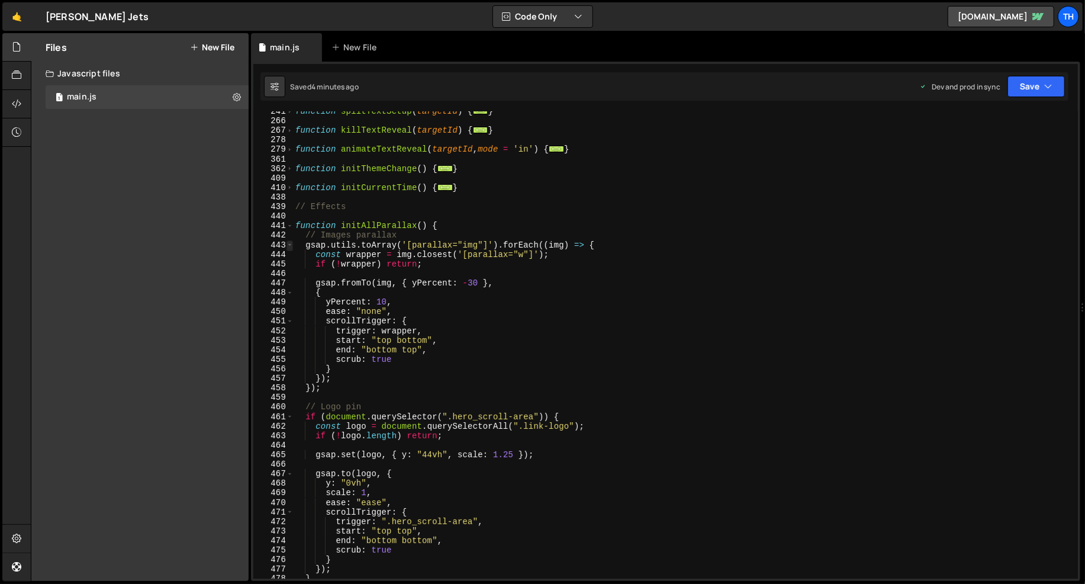
click at [289, 246] on span at bounding box center [290, 244] width 7 height 9
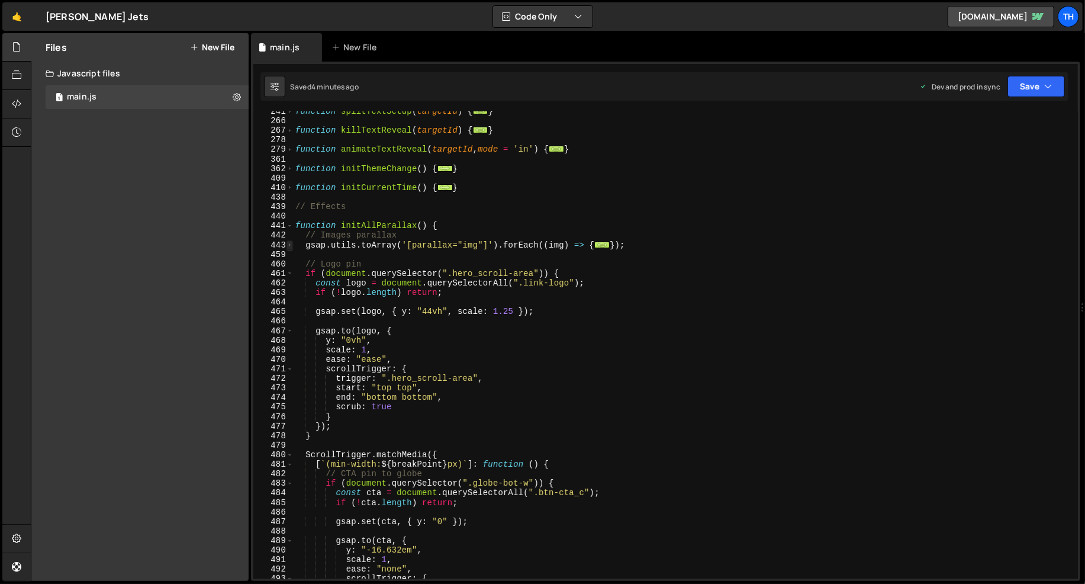
click at [288, 245] on span at bounding box center [290, 244] width 7 height 9
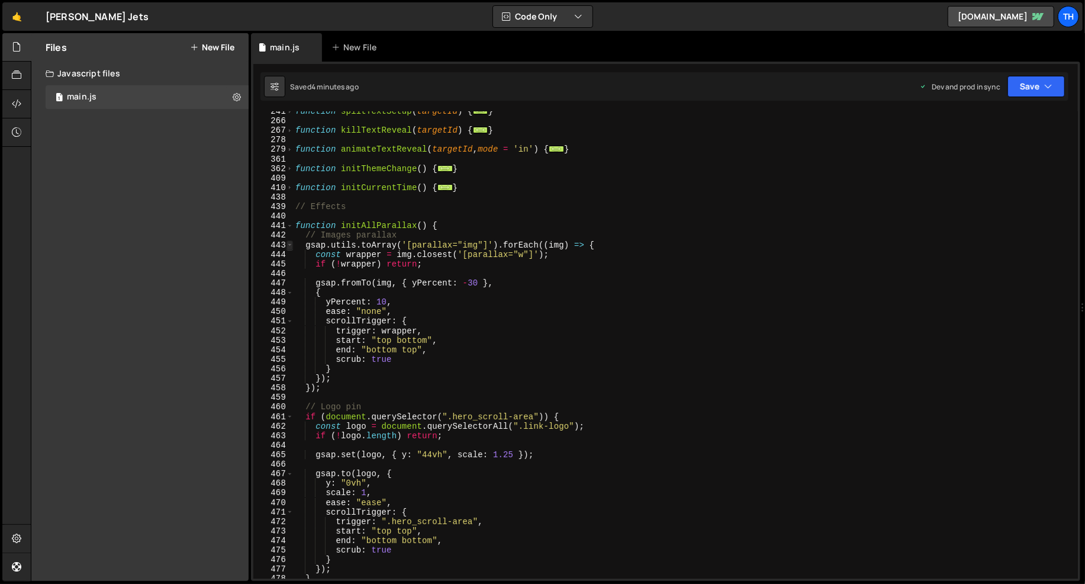
click at [288, 246] on span at bounding box center [290, 244] width 7 height 9
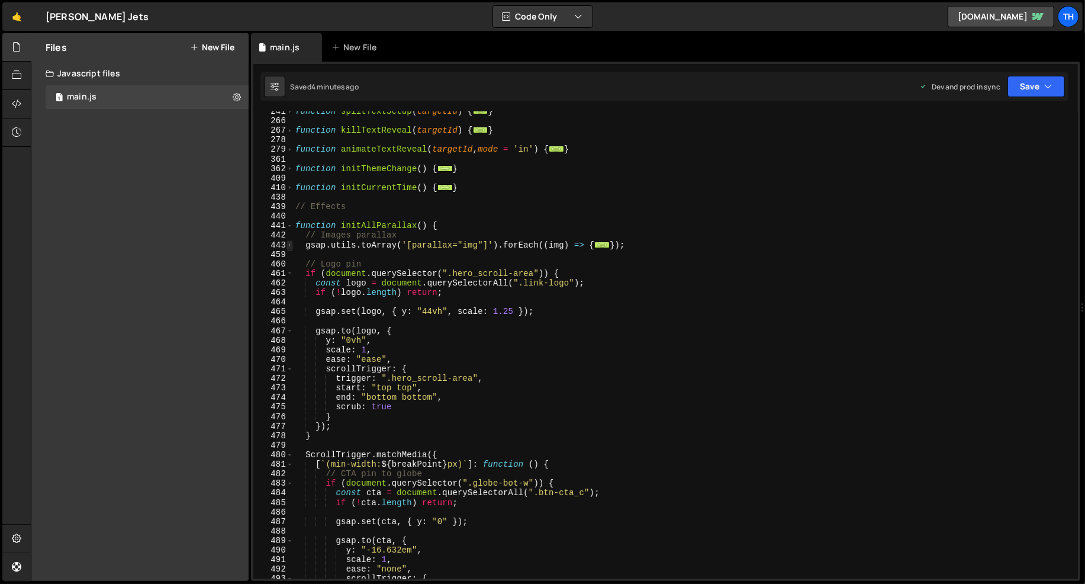
click at [288, 247] on span at bounding box center [290, 244] width 7 height 9
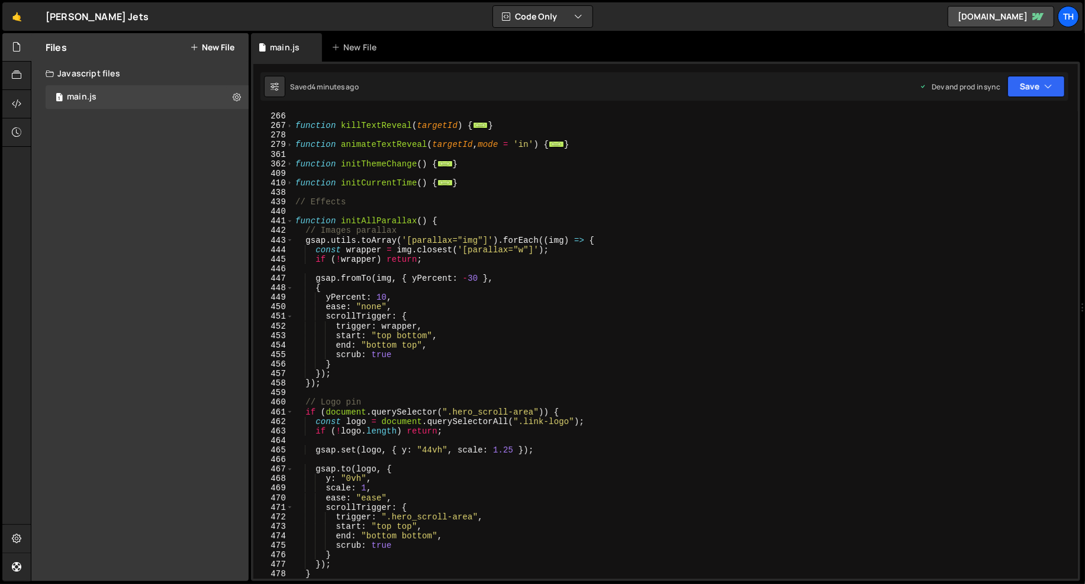
scroll to position [267, 0]
click at [336, 390] on div "function killTextReveal ( targetId ) { ... } function animateTextReveal ( targe…" at bounding box center [683, 354] width 781 height 487
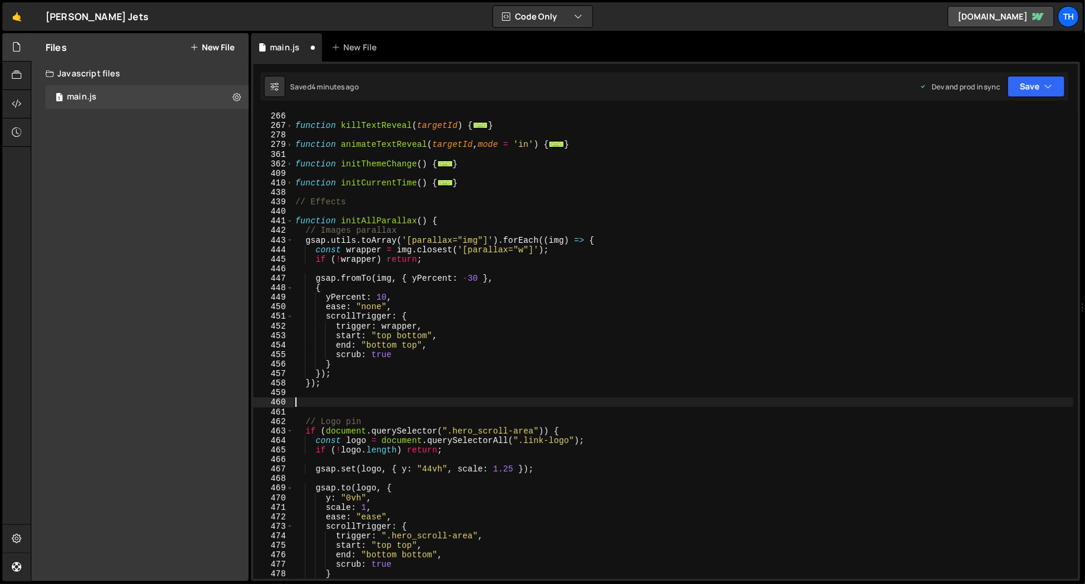
paste textarea "});"
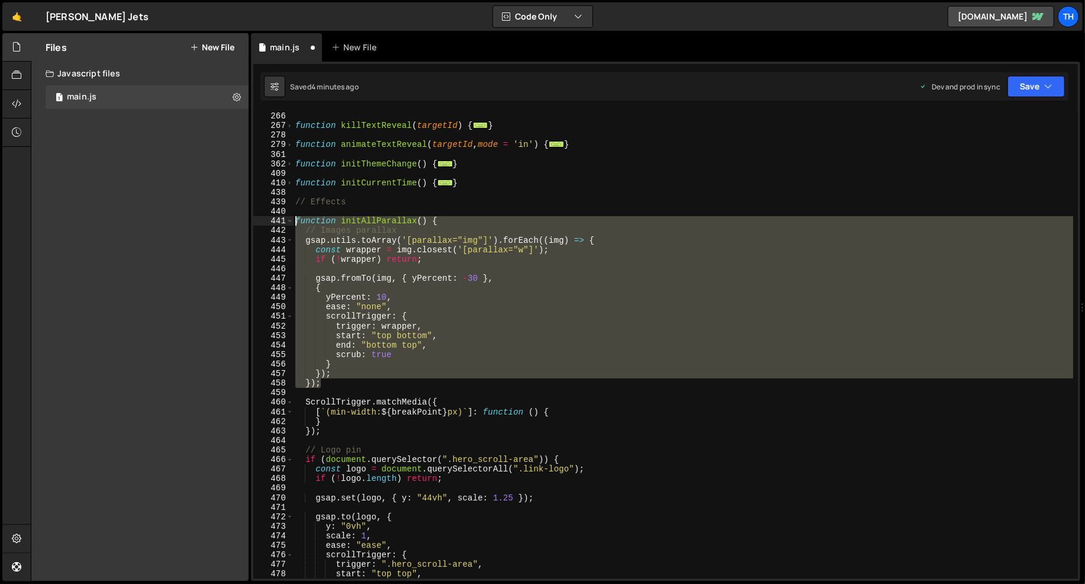
drag, startPoint x: 333, startPoint y: 383, endPoint x: 166, endPoint y: 227, distance: 228.3
click at [166, 227] on div "Files New File Javascript files 1 main.js 0 CSS files Copy share link Edit File…" at bounding box center [558, 307] width 1054 height 548
type textarea "// Images parallax gsap.utils.toArray('[parallax="img"]').forEach((img) => {"
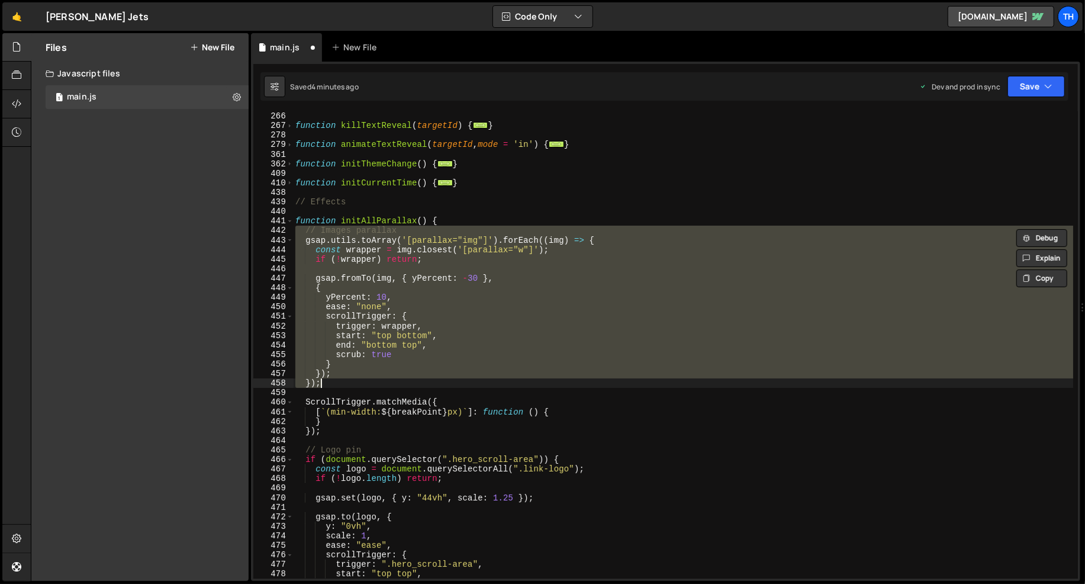
click at [326, 378] on div "function killTextReveal ( targetId ) { ... } function animateTextReveal ( targe…" at bounding box center [683, 354] width 781 height 487
drag, startPoint x: 337, startPoint y: 382, endPoint x: 184, endPoint y: 227, distance: 217.7
click at [184, 227] on div "Files New File Javascript files 1 main.js 0 CSS files Copy share link Edit File…" at bounding box center [558, 307] width 1054 height 548
type textarea "// Images parallax gsap.utils.toArray('[parallax="img"]').forEach((img) => {"
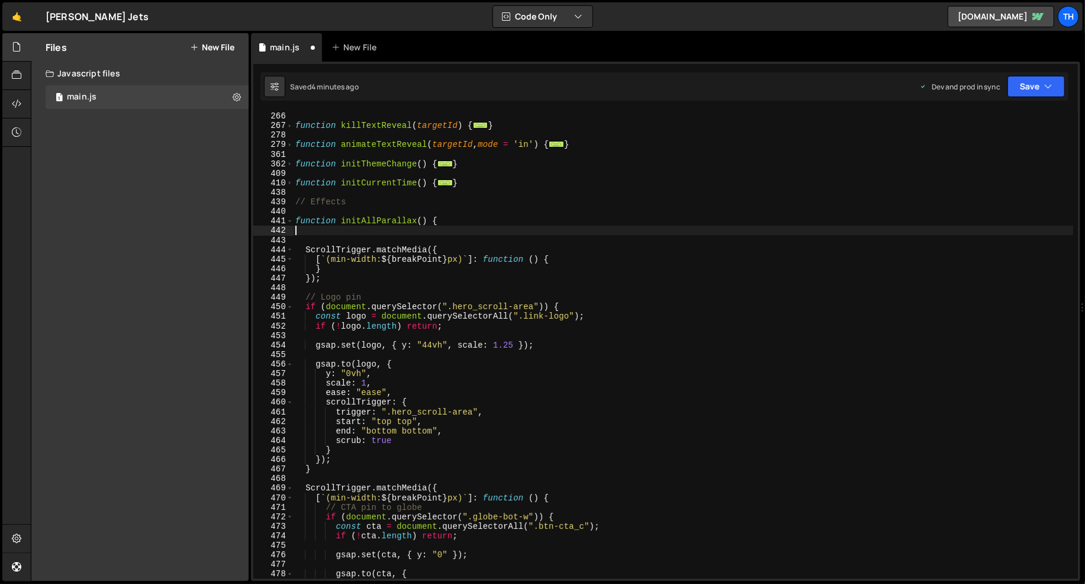
type textarea "function initAllParallax() {"
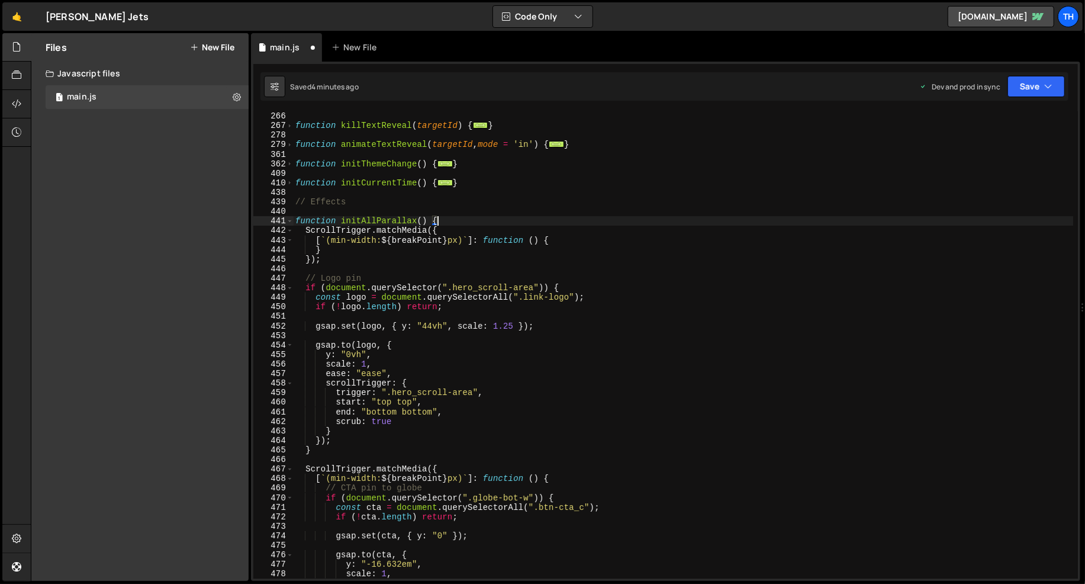
click at [296, 249] on div "function killTextReveal ( targetId ) { ... } function animateTextReveal ( targe…" at bounding box center [683, 354] width 781 height 487
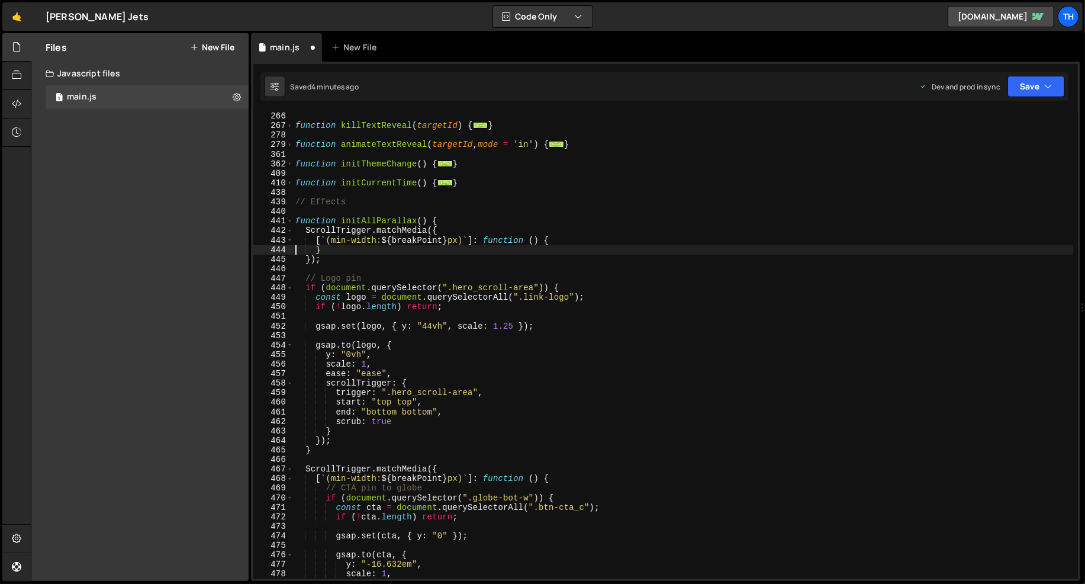
type textarea "}"
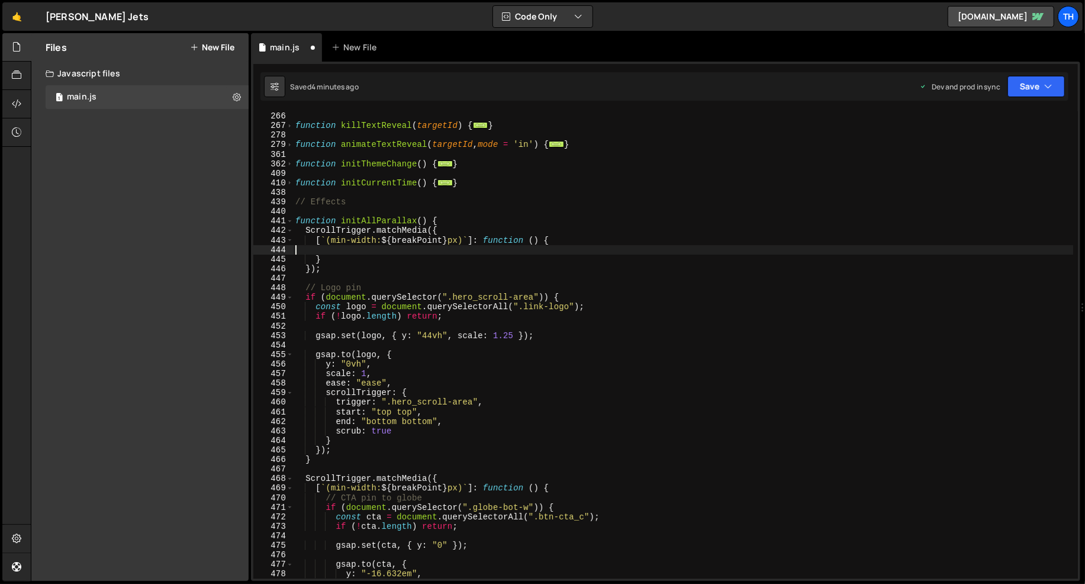
paste textarea "});"
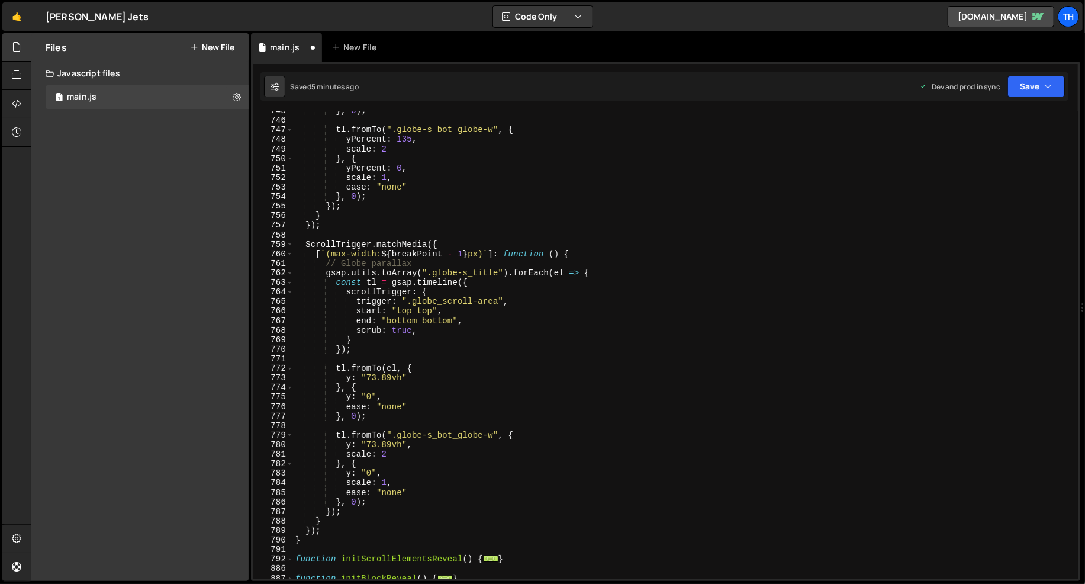
scroll to position [3275, 0]
click at [324, 538] on div "} , 0 ) ; tl . fromTo ( ".globe-s_bot_globe-w" , { yPercent : 135 , scale : 2 }…" at bounding box center [683, 350] width 781 height 487
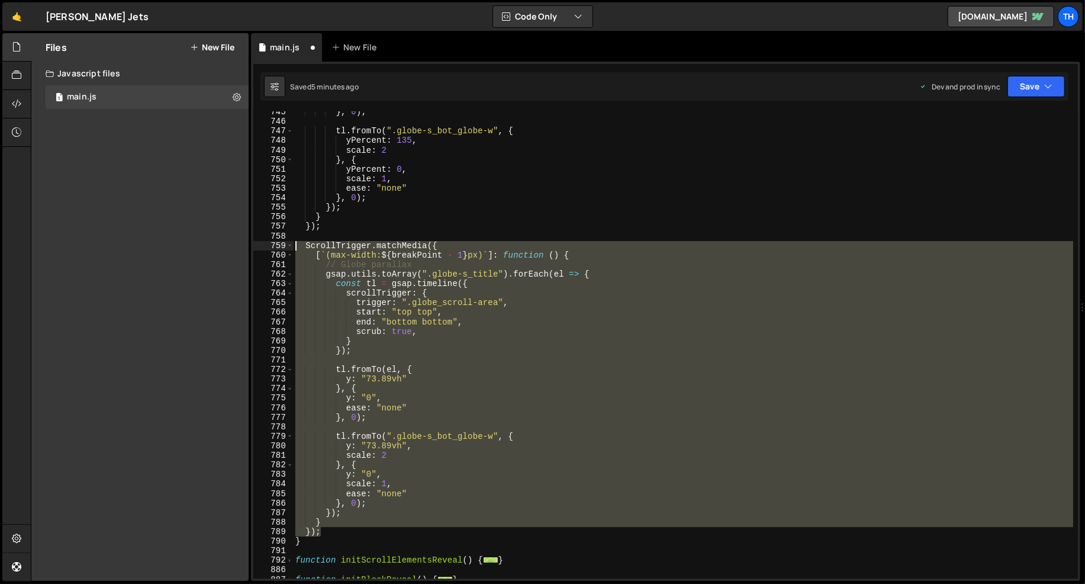
drag, startPoint x: 332, startPoint y: 532, endPoint x: 160, endPoint y: 248, distance: 332.0
click at [160, 248] on div "Files New File Javascript files 1 main.js 0 CSS files Copy share link Edit File…" at bounding box center [558, 307] width 1054 height 548
type textarea "ScrollTrigger.matchMedia({ [`(max-width: ${breakPoint - 1}px)`]: function () {"
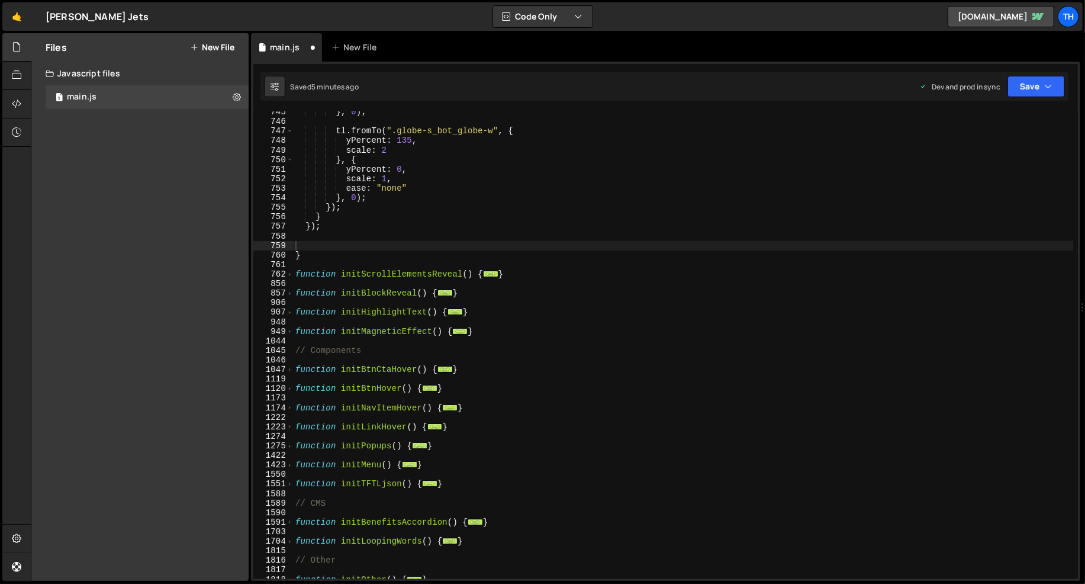
click at [1044, 72] on div "Saved 5 minutes ago Dev and prod in sync Upgrade to Edit Save Save to Staging S…" at bounding box center [664, 86] width 808 height 28
click at [1034, 98] on div "Saved 5 minutes ago Dev and prod in sync Upgrade to Edit Save Save to Staging S…" at bounding box center [664, 86] width 808 height 28
click at [1034, 95] on button "Save" at bounding box center [1036, 86] width 57 height 21
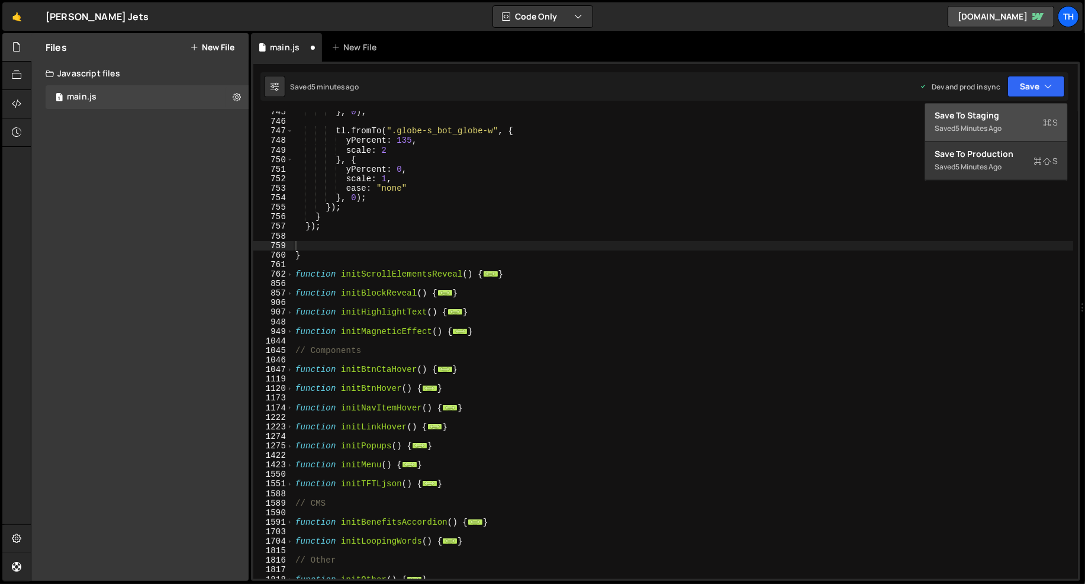
click at [1023, 121] on div "Saved 5 minutes ago" at bounding box center [996, 128] width 123 height 14
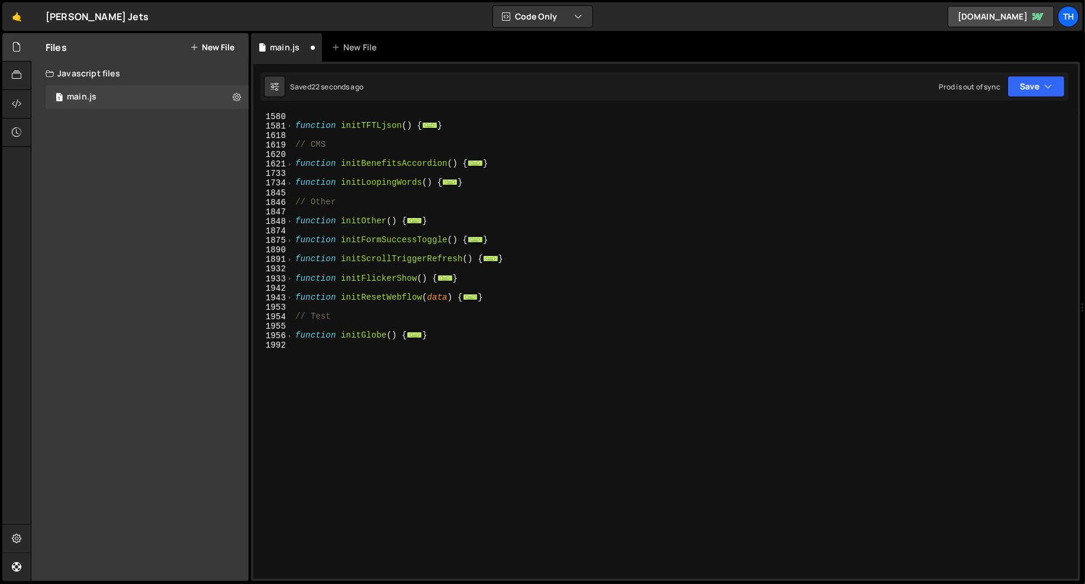
scroll to position [166, 0]
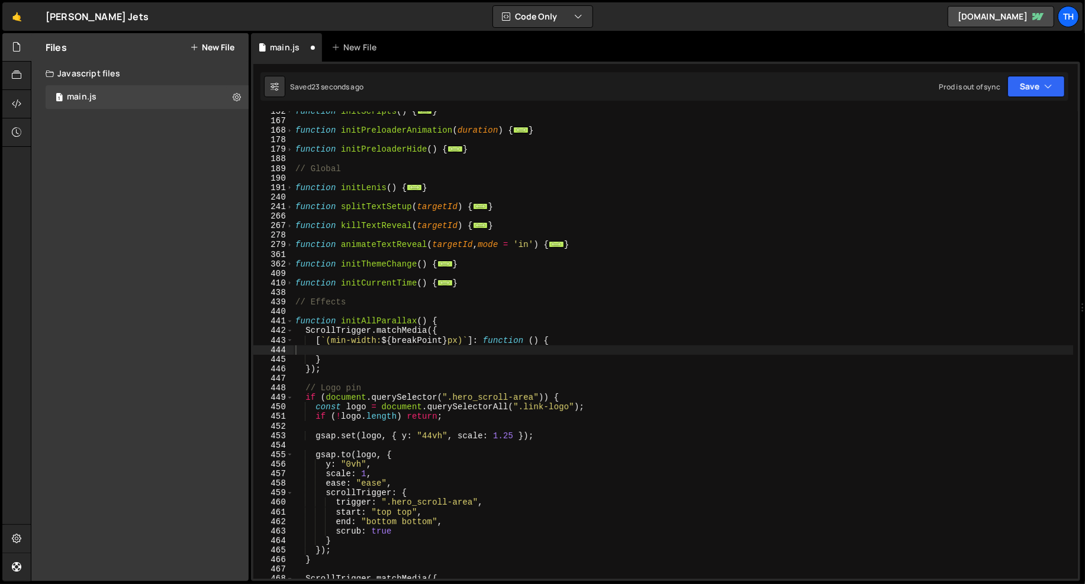
type textarea "}); });"
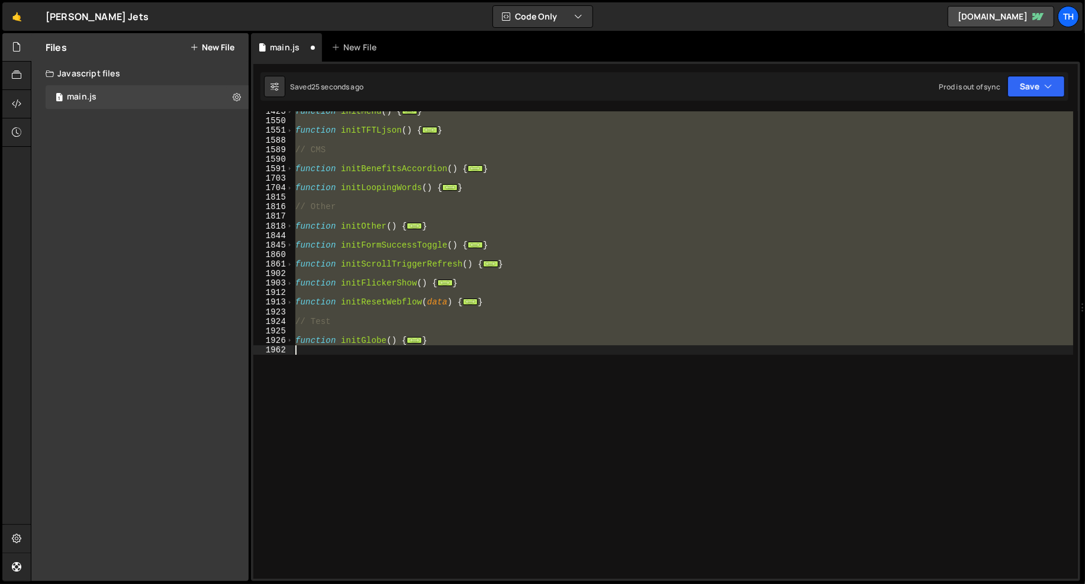
type textarea "} });"
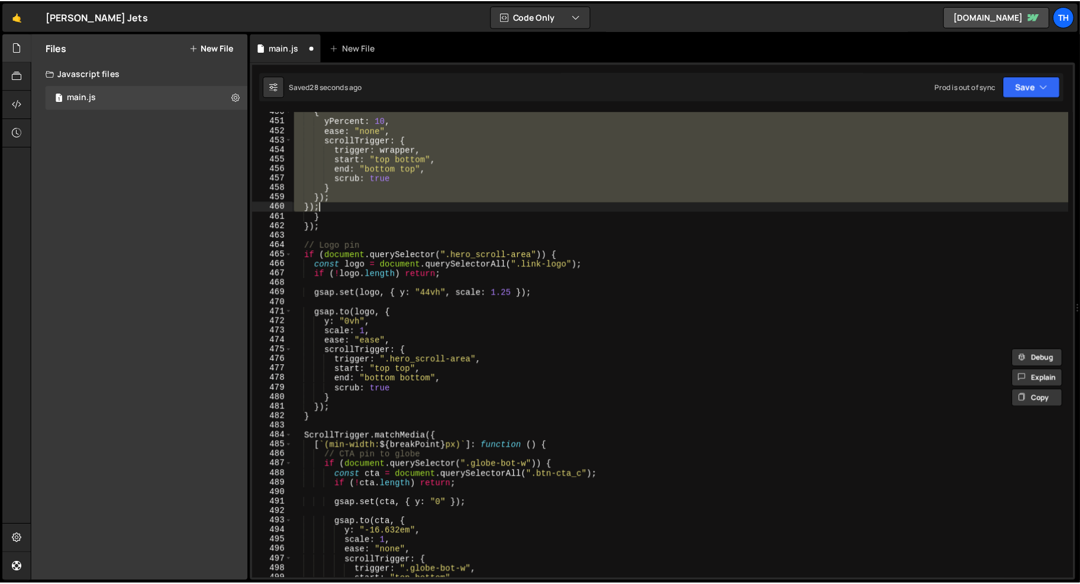
scroll to position [462, 0]
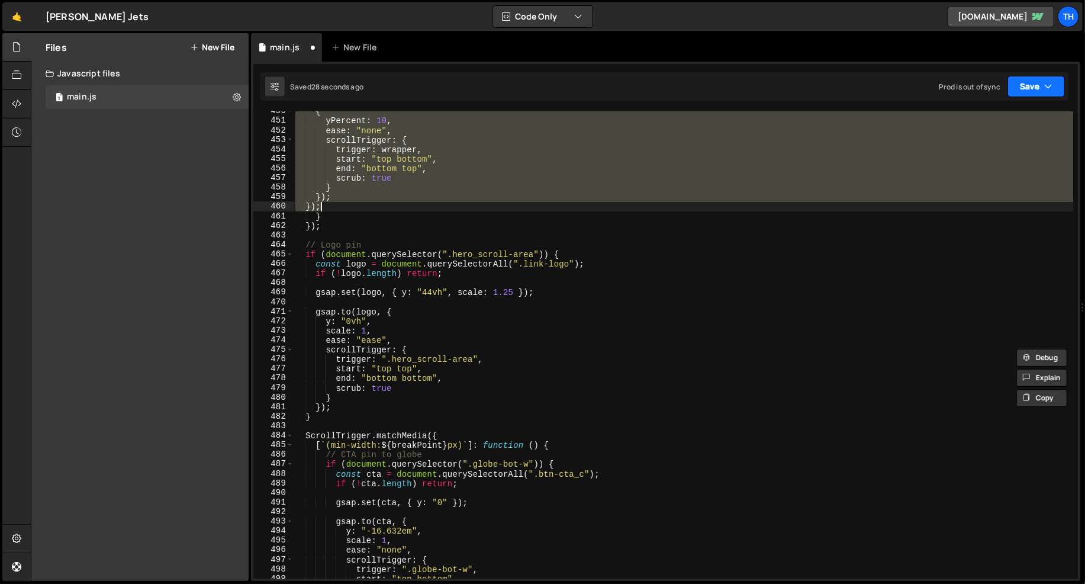
click at [1051, 90] on icon "button" at bounding box center [1048, 87] width 8 height 12
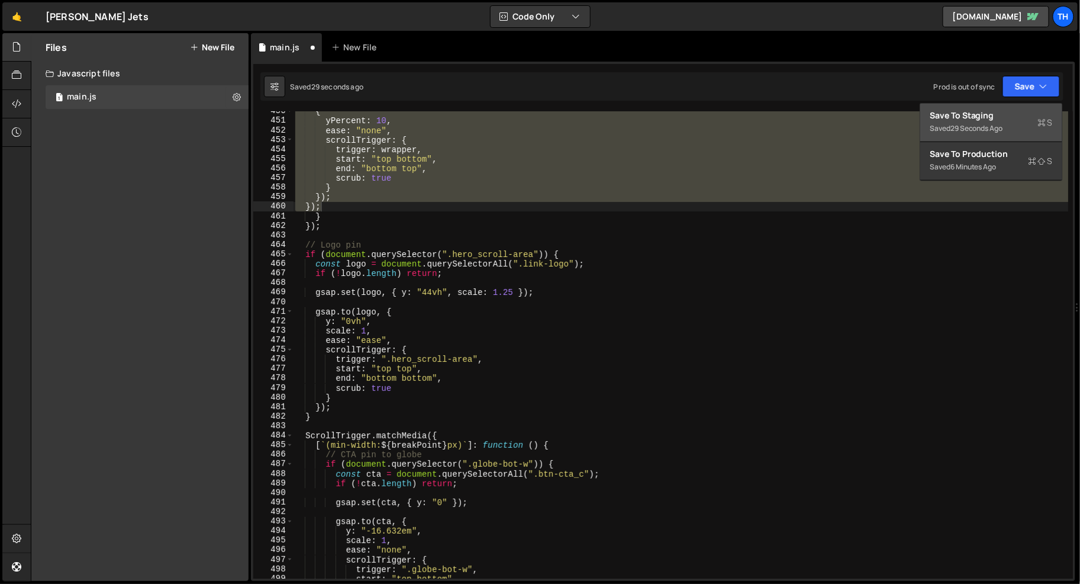
click at [1046, 125] on icon at bounding box center [1042, 123] width 8 height 12
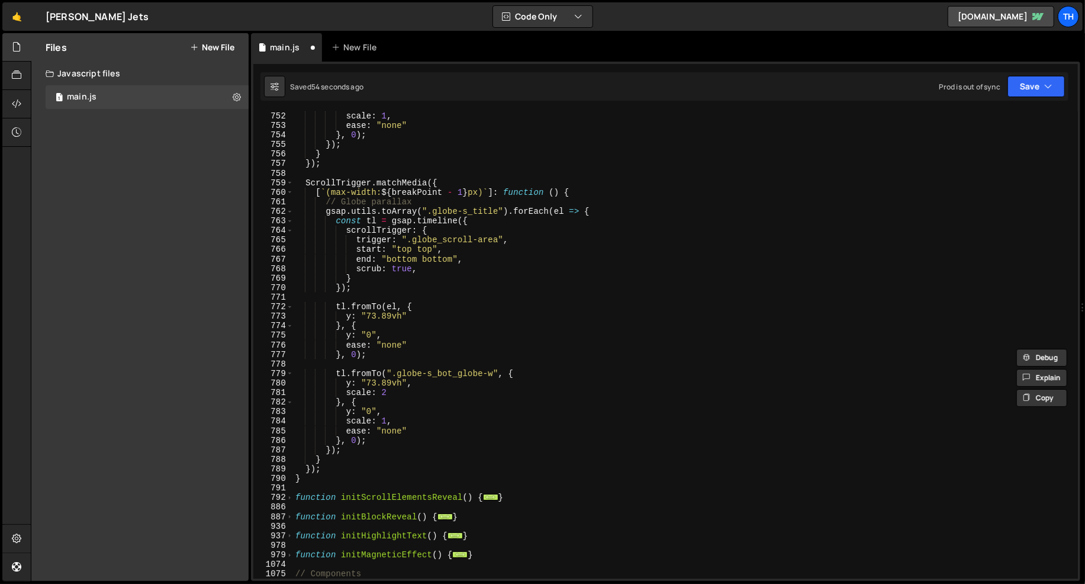
scroll to position [3337, 0]
click at [1039, 92] on button "Save" at bounding box center [1036, 86] width 57 height 21
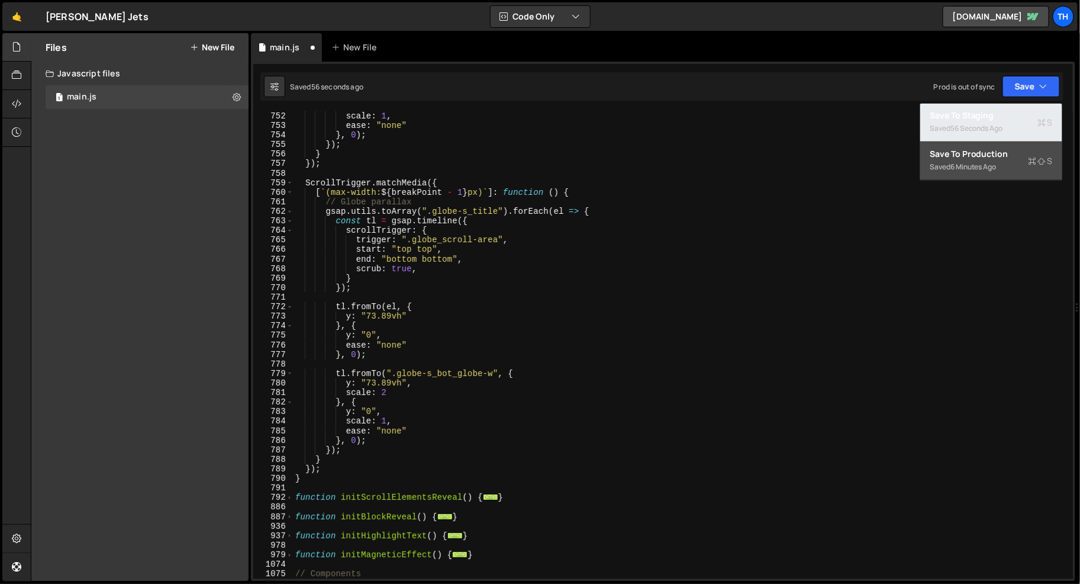
drag, startPoint x: 1016, startPoint y: 141, endPoint x: 1014, endPoint y: 150, distance: 9.1
click at [1014, 150] on div "Save to Staging S Saved 56 seconds ago Save to Production S Saved 6 minutes ago…" at bounding box center [991, 142] width 143 height 78
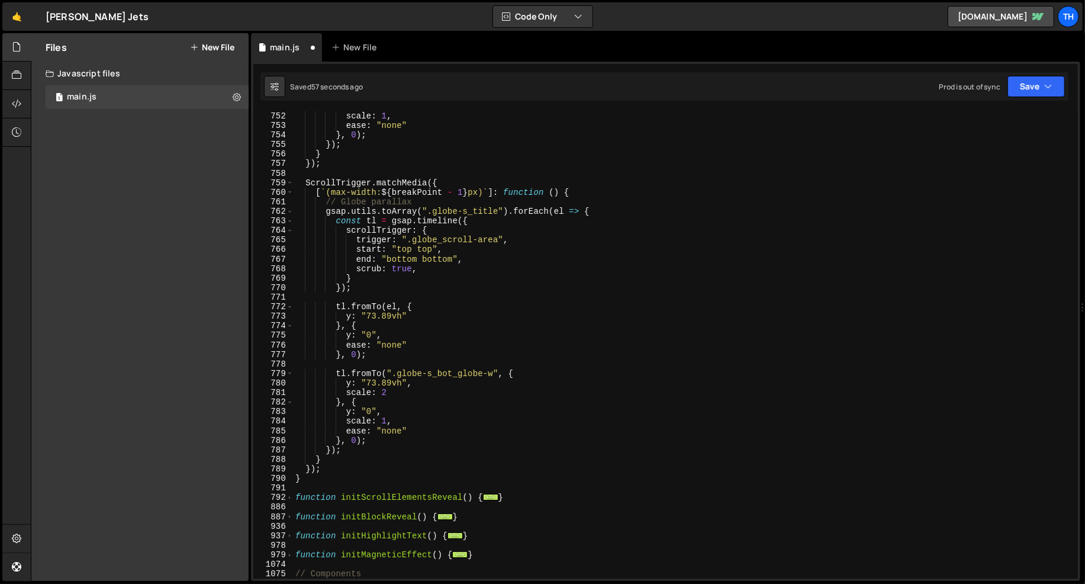
click at [1016, 97] on div "Saved 57 seconds ago Prod is out of sync Upgrade to Edit Save Save to Staging S…" at bounding box center [664, 86] width 808 height 28
click at [1031, 78] on button "Save" at bounding box center [1036, 86] width 57 height 21
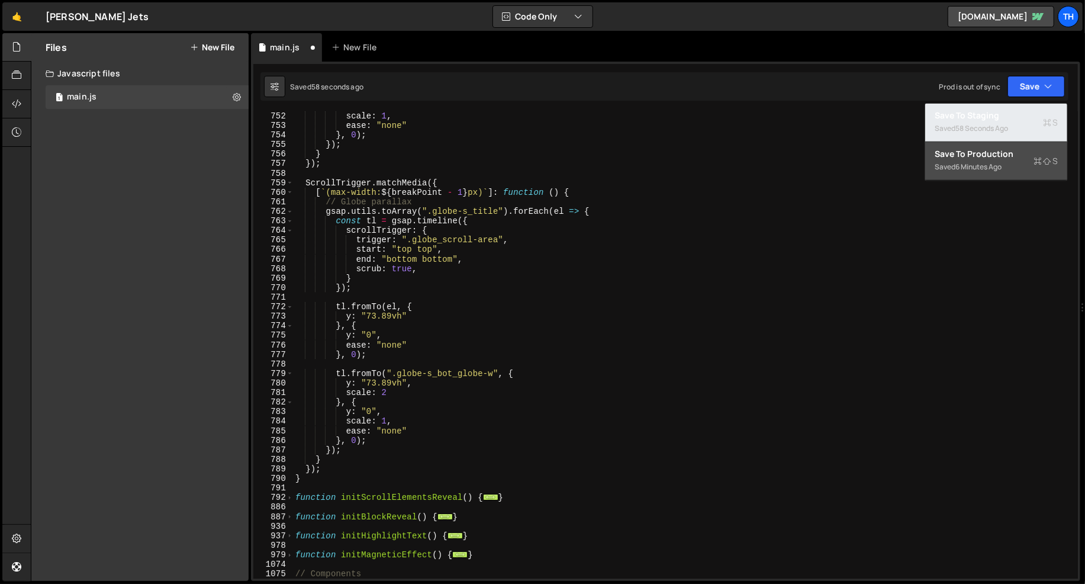
drag, startPoint x: 1013, startPoint y: 139, endPoint x: 1008, endPoint y: 157, distance: 18.7
click at [1008, 157] on div "Save to Staging S Saved 58 seconds ago Save to Production S Saved 6 minutes ago…" at bounding box center [996, 142] width 143 height 78
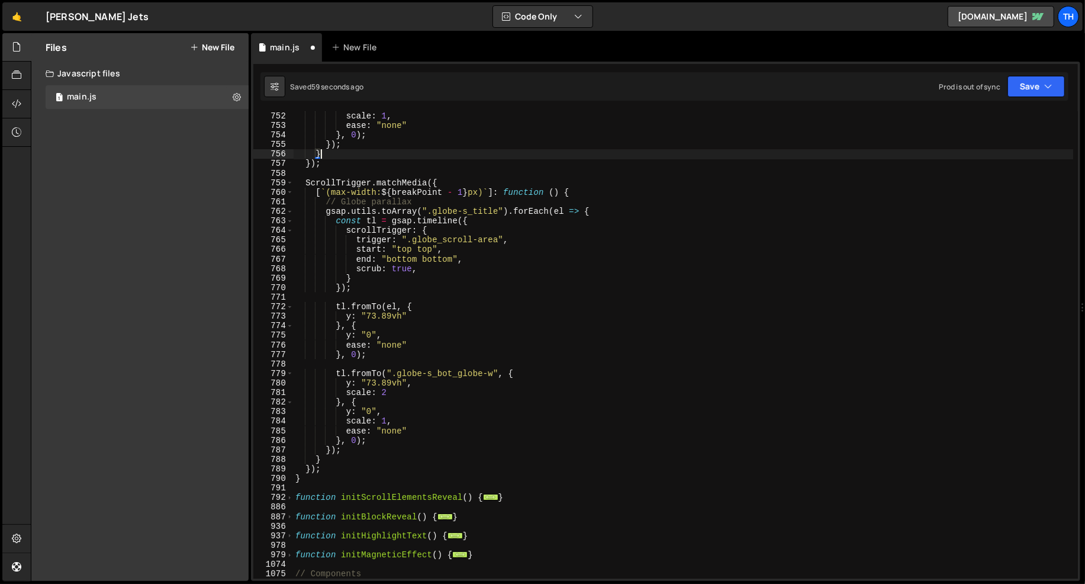
click at [1008, 157] on div "scale : 1 , ease : "none" } , 0 ) ; }) ; } }) ; ScrollTrigger . matchMedia ({ […" at bounding box center [683, 354] width 781 height 487
click at [1019, 89] on button "Save" at bounding box center [1036, 86] width 57 height 21
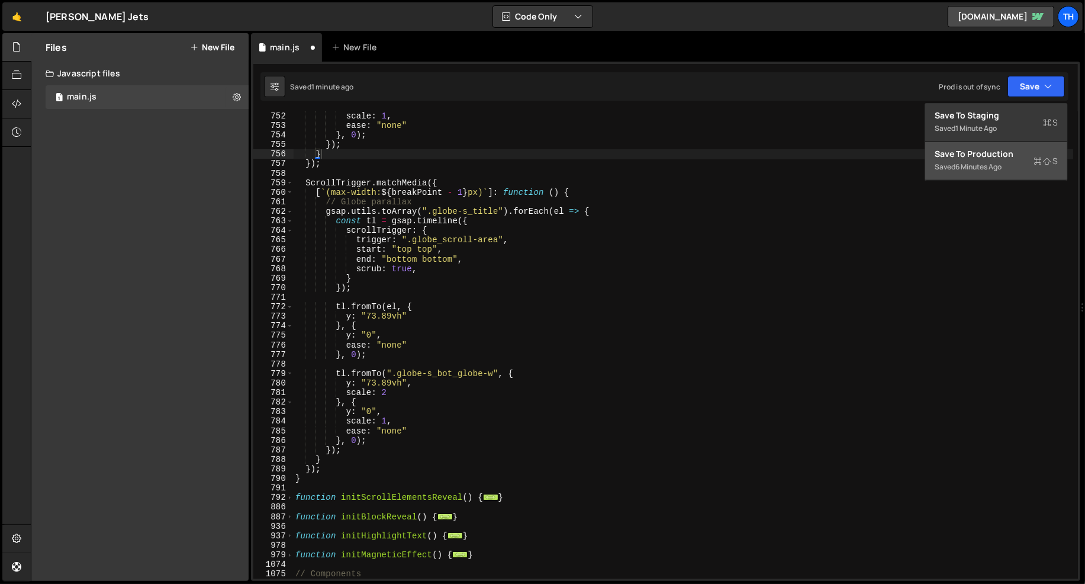
click at [1010, 150] on div "Save to Production S" at bounding box center [996, 154] width 123 height 12
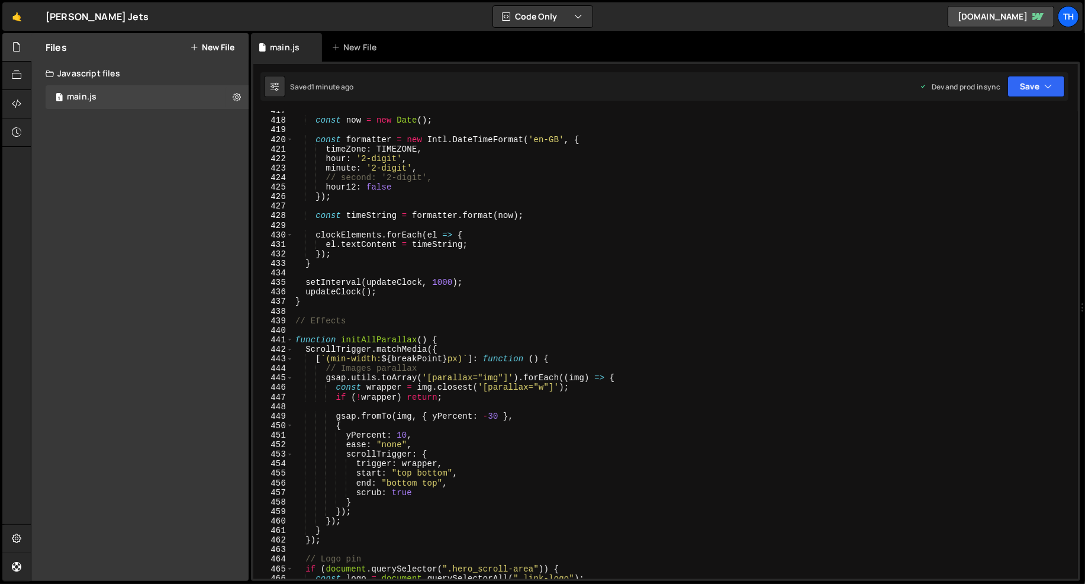
scroll to position [3719, 0]
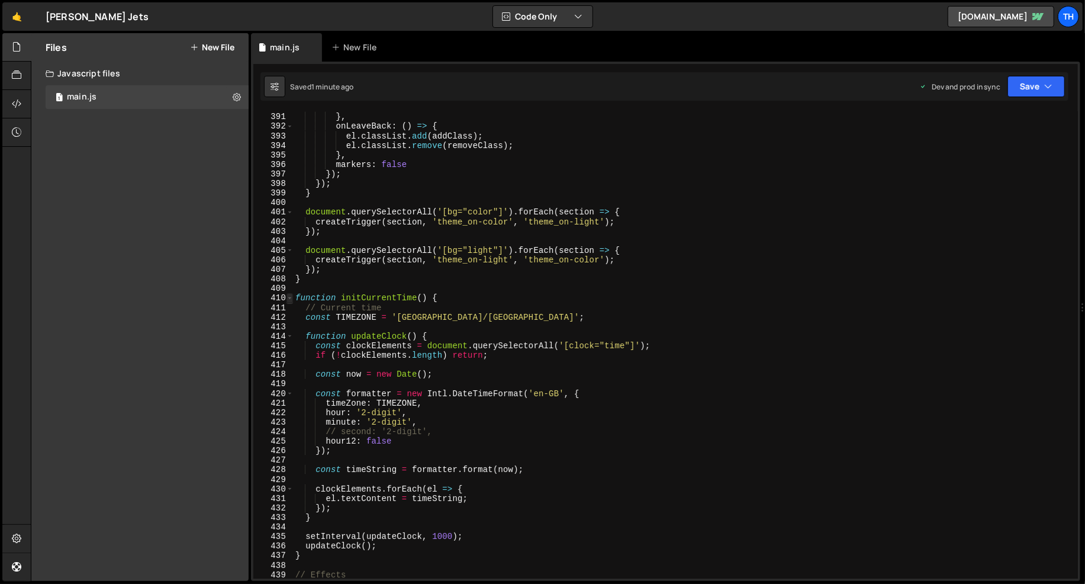
click at [291, 301] on span at bounding box center [290, 297] width 7 height 9
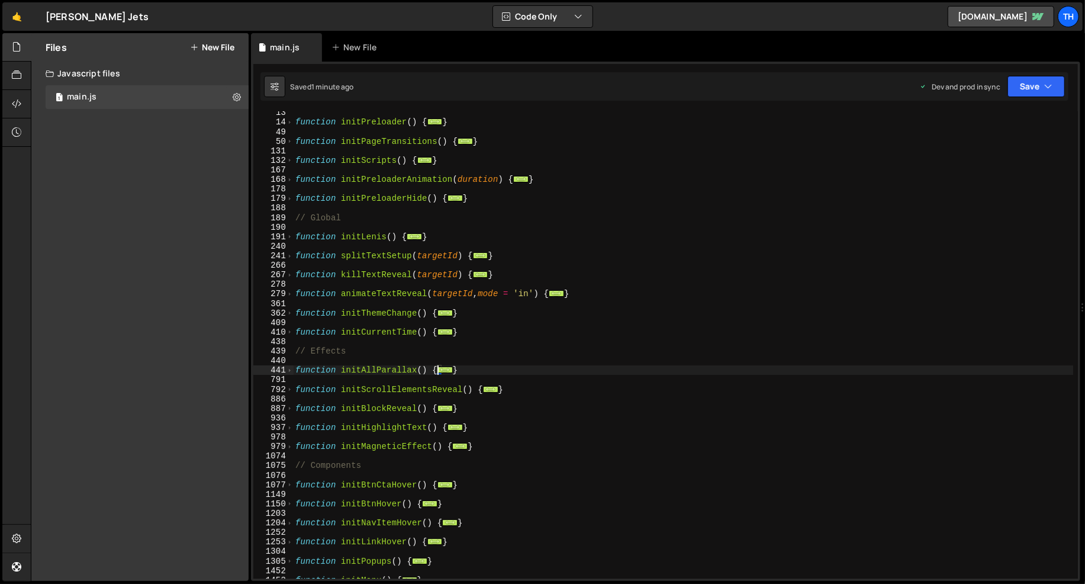
scroll to position [0, 0]
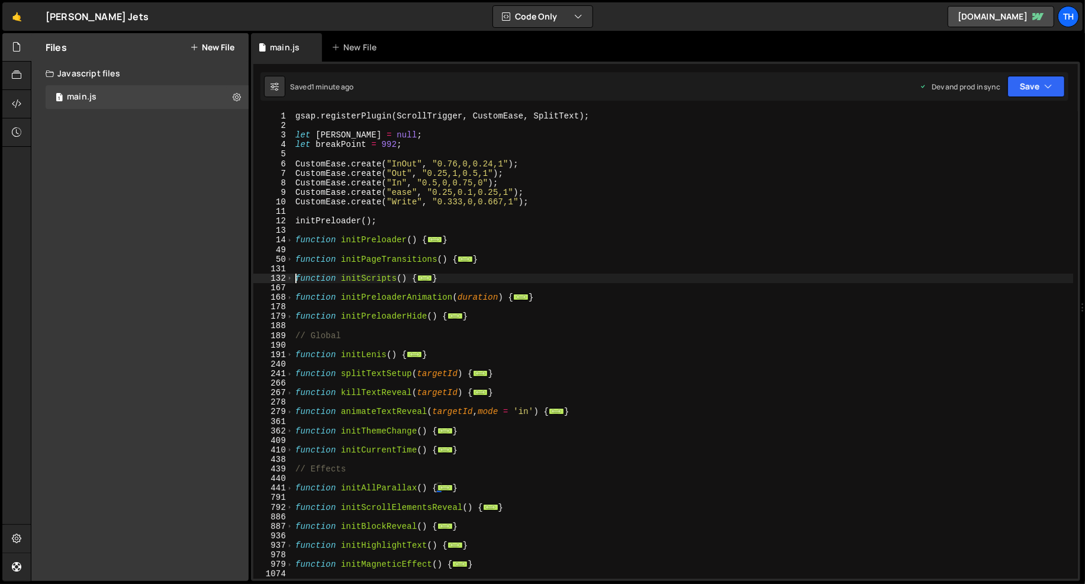
click at [293, 278] on div "gsap . registerPlugin ( ScrollTrigger , CustomEase , SplitText ) ; let [PERSON_…" at bounding box center [683, 354] width 781 height 487
click at [289, 278] on span at bounding box center [290, 277] width 7 height 9
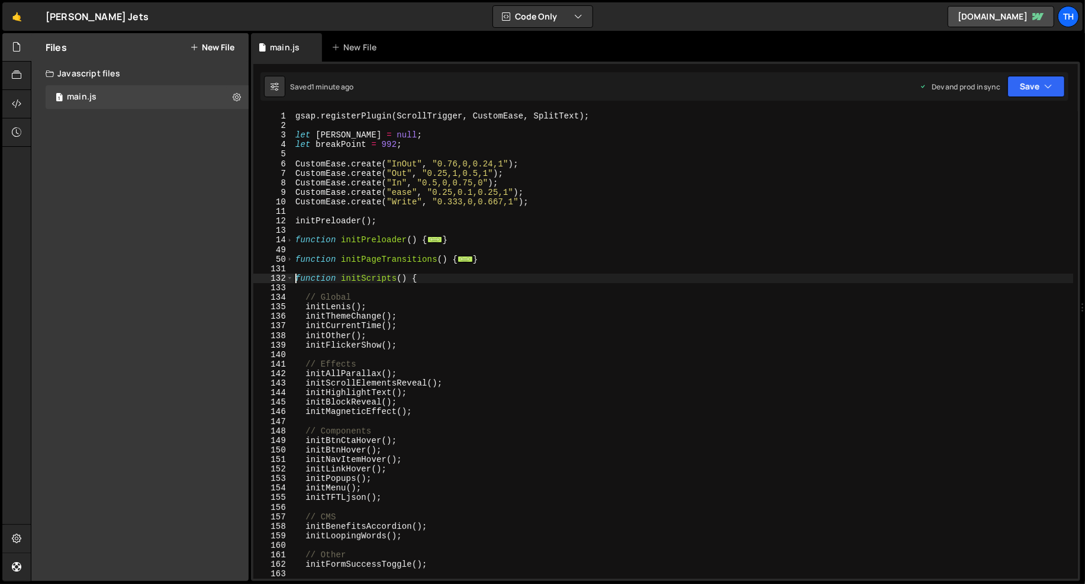
click at [346, 375] on div "gsap . registerPlugin ( ScrollTrigger , CustomEase , SplitText ) ; let [PERSON_…" at bounding box center [683, 354] width 781 height 487
click at [308, 375] on div "gsap . registerPlugin ( ScrollTrigger , CustomEase , SplitText ) ; let [PERSON_…" at bounding box center [683, 354] width 781 height 487
click at [1018, 70] on div "1 Type cmd + s to save your Javascript file. הההההההההההההההההההההההההההההההההה…" at bounding box center [665, 321] width 829 height 519
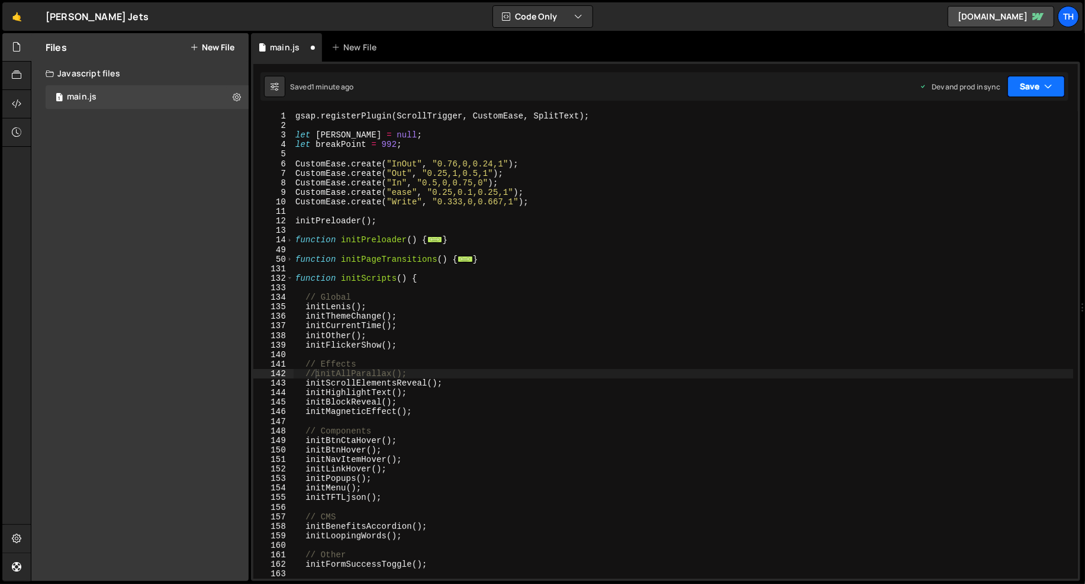
click at [1018, 79] on button "Save" at bounding box center [1036, 86] width 57 height 21
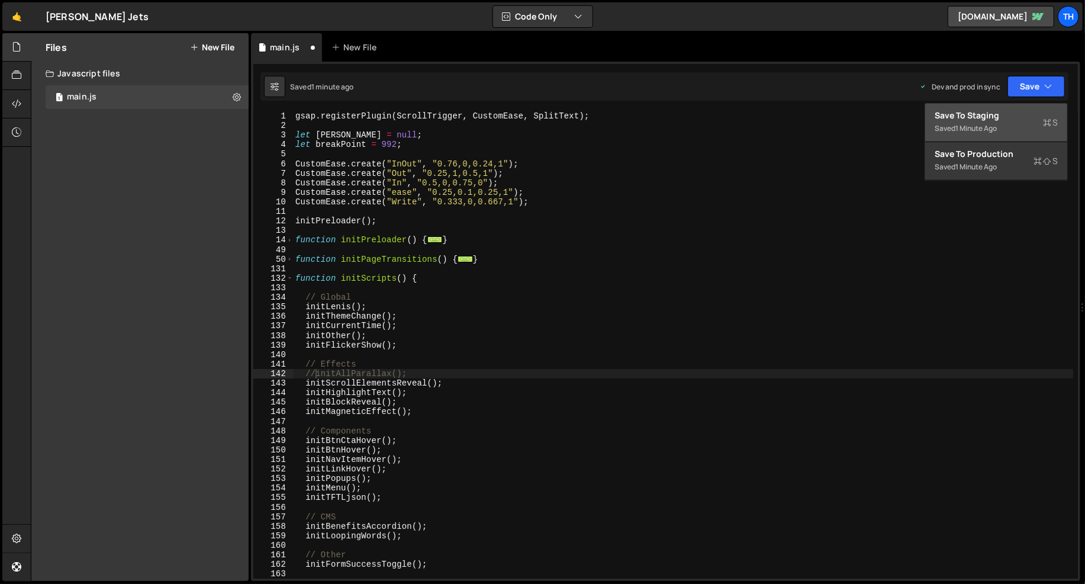
click at [1016, 111] on div "Save to Staging S" at bounding box center [996, 116] width 123 height 12
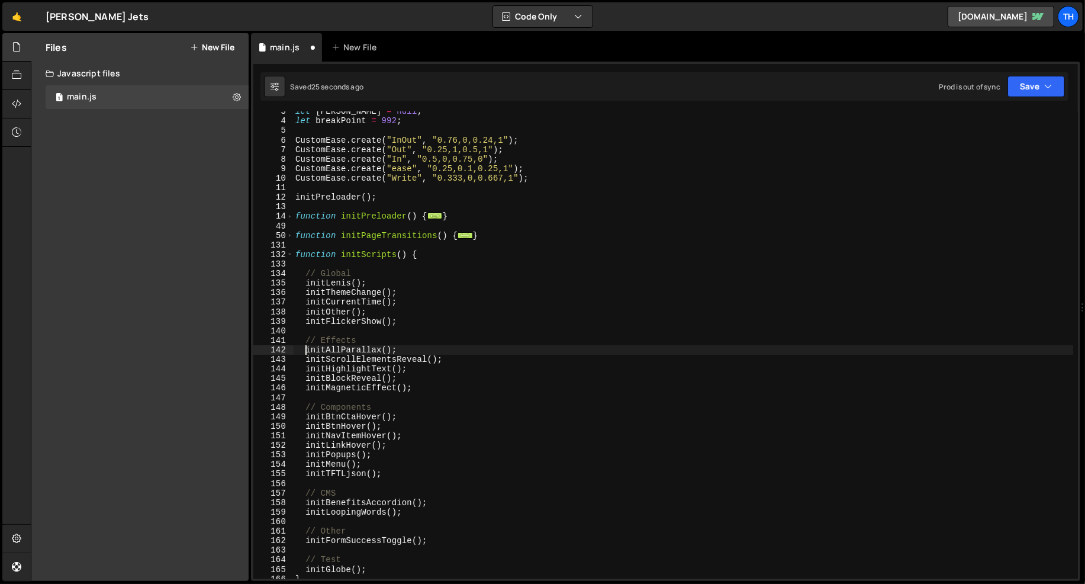
scroll to position [24, 0]
click at [1024, 80] on button "Save" at bounding box center [1036, 86] width 57 height 21
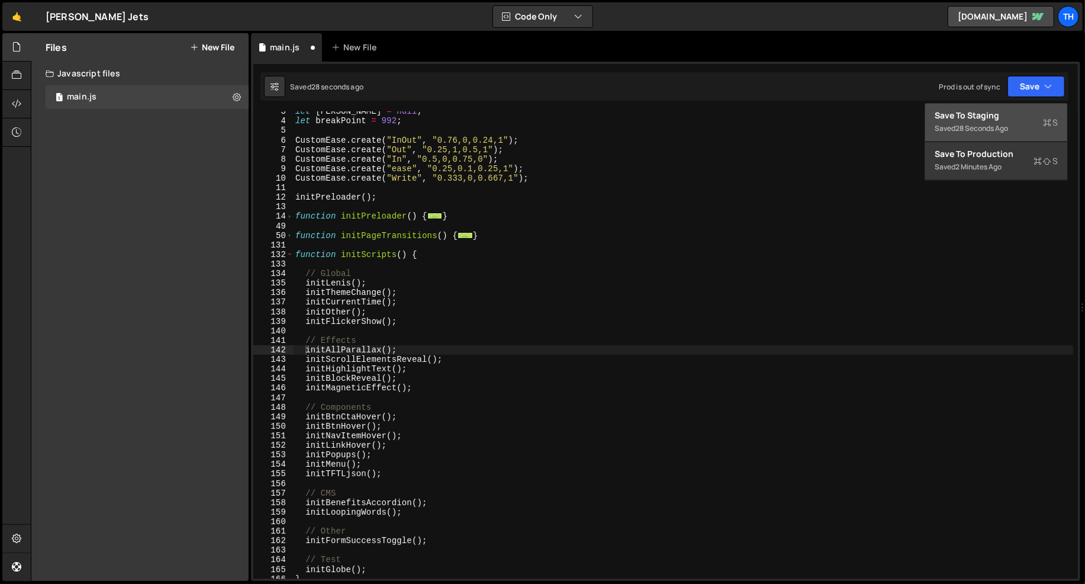
click at [999, 124] on div "28 seconds ago" at bounding box center [981, 128] width 53 height 10
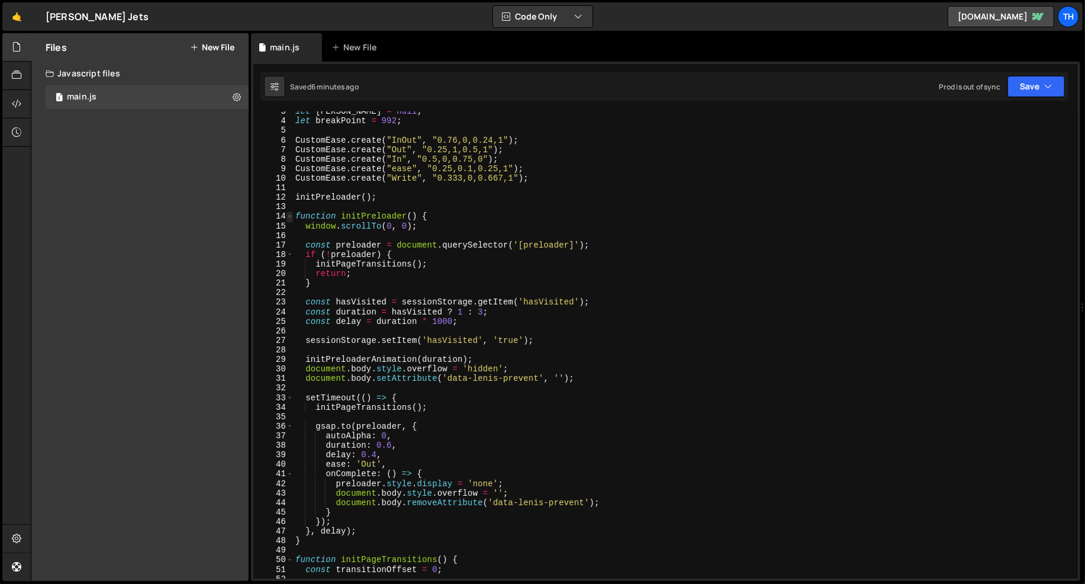
click at [292, 214] on span at bounding box center [290, 215] width 7 height 9
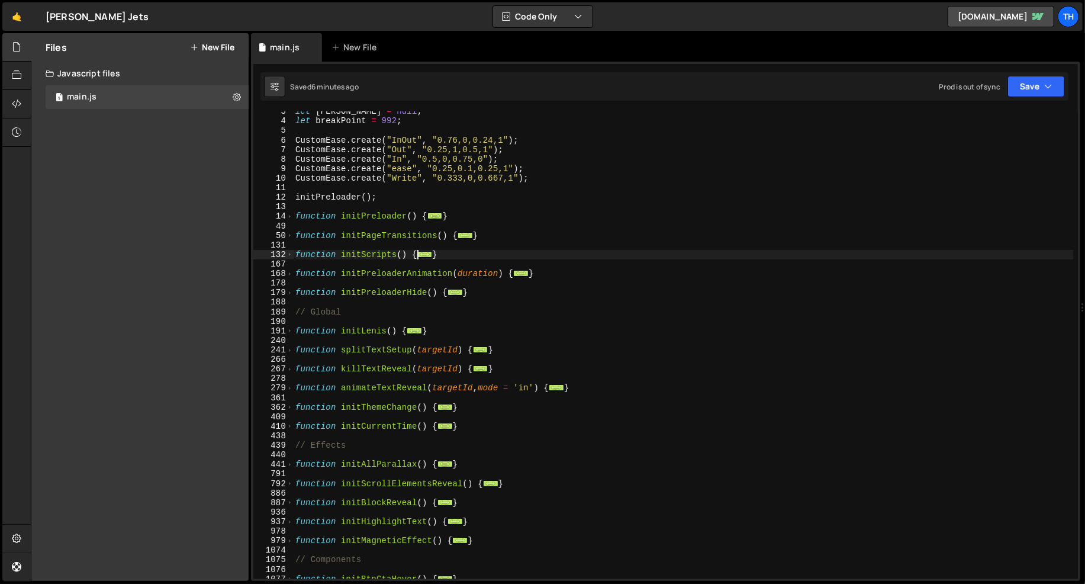
scroll to position [0, 0]
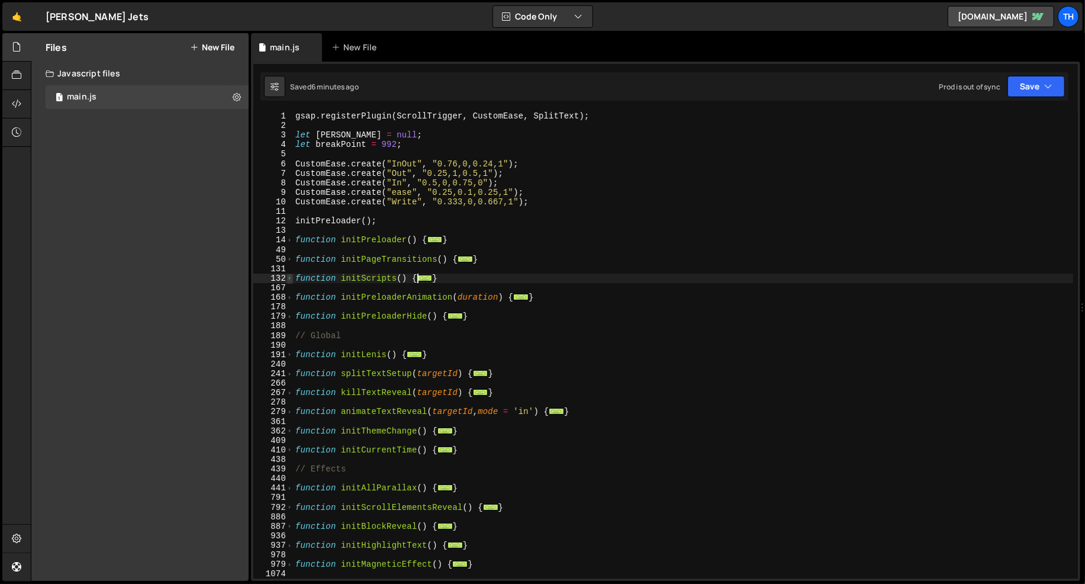
click at [291, 279] on span at bounding box center [290, 277] width 7 height 9
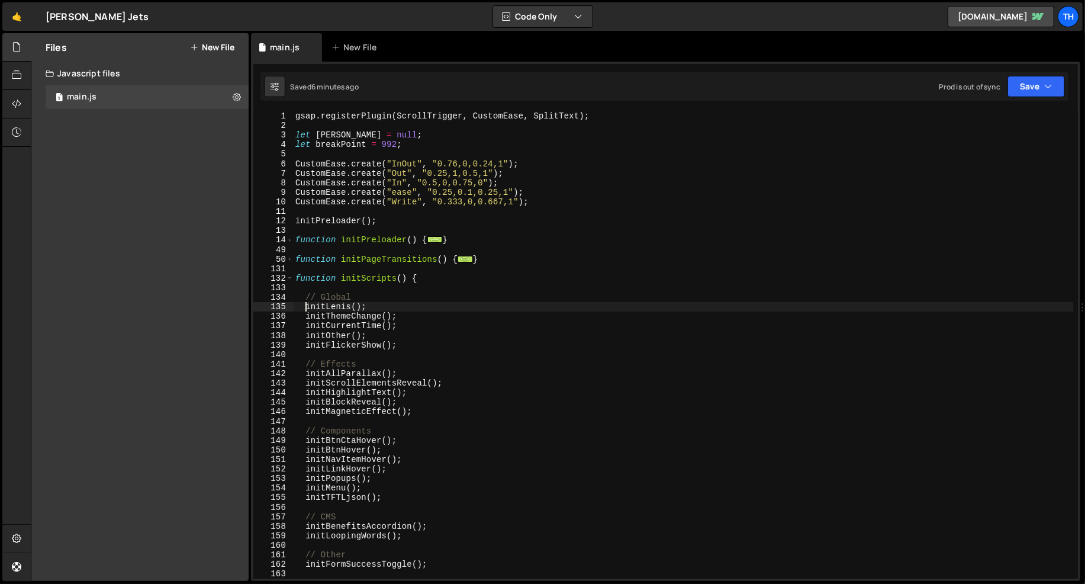
click at [306, 310] on div "gsap . registerPlugin ( ScrollTrigger , CustomEase , SplitText ) ; let [PERSON_…" at bounding box center [683, 354] width 781 height 487
click at [1054, 88] on button "Save" at bounding box center [1036, 86] width 57 height 21
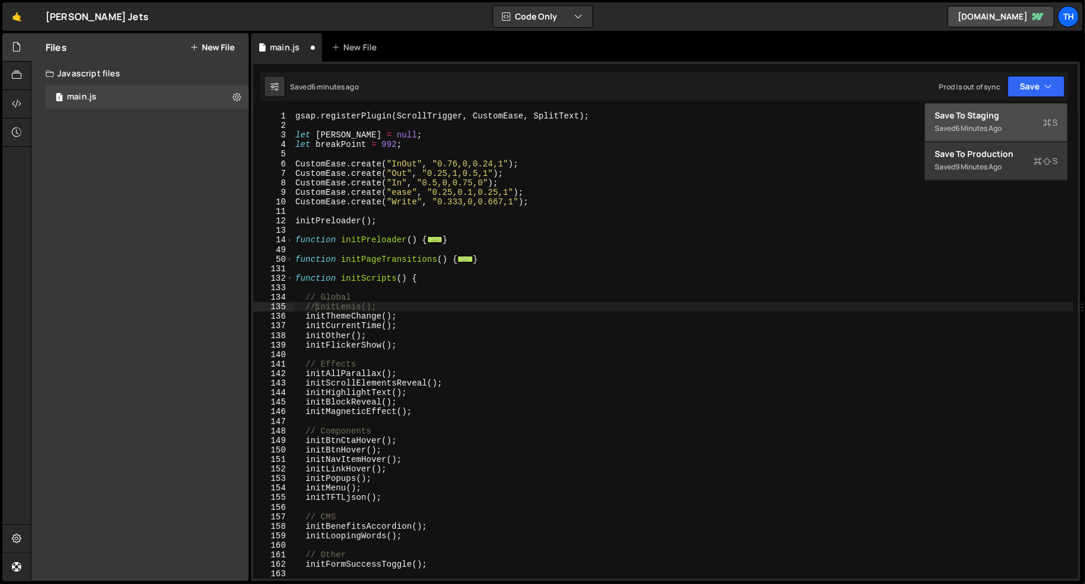
click at [1021, 107] on button "Save to Staging S Saved 6 minutes ago" at bounding box center [996, 123] width 142 height 38
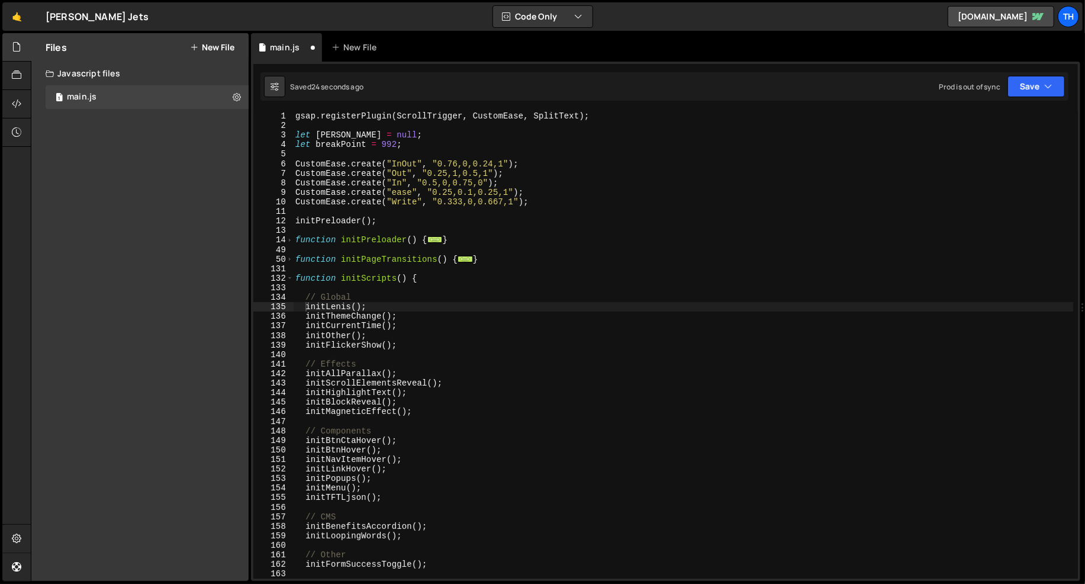
scroll to position [97, 0]
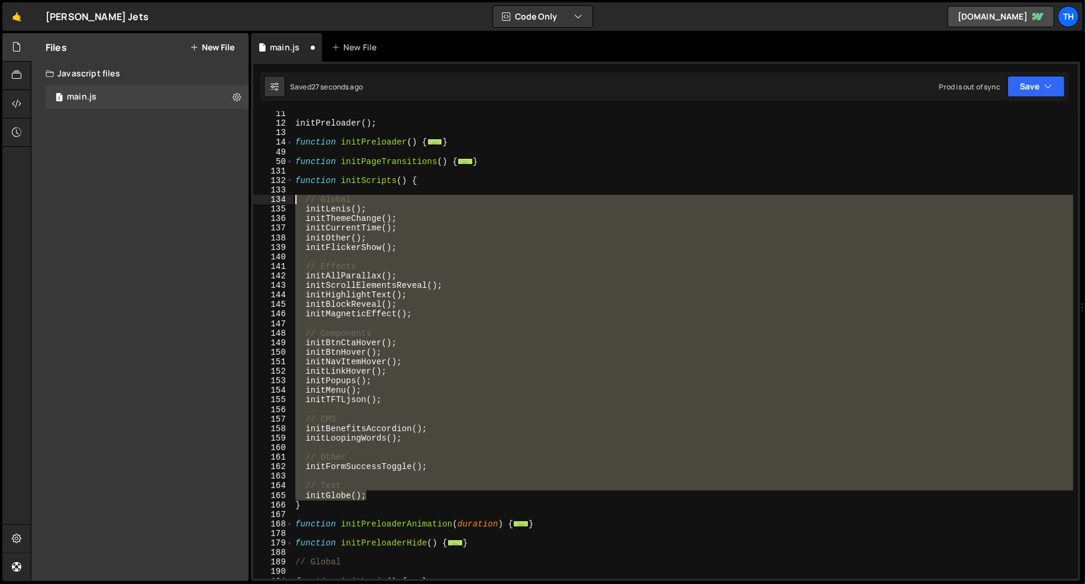
drag, startPoint x: 372, startPoint y: 493, endPoint x: 151, endPoint y: 199, distance: 367.8
click at [151, 199] on div "Files New File Javascript files 1 main.js 0 CSS files Copy share link Edit File…" at bounding box center [558, 307] width 1054 height 548
type textarea "// Global initLenis();"
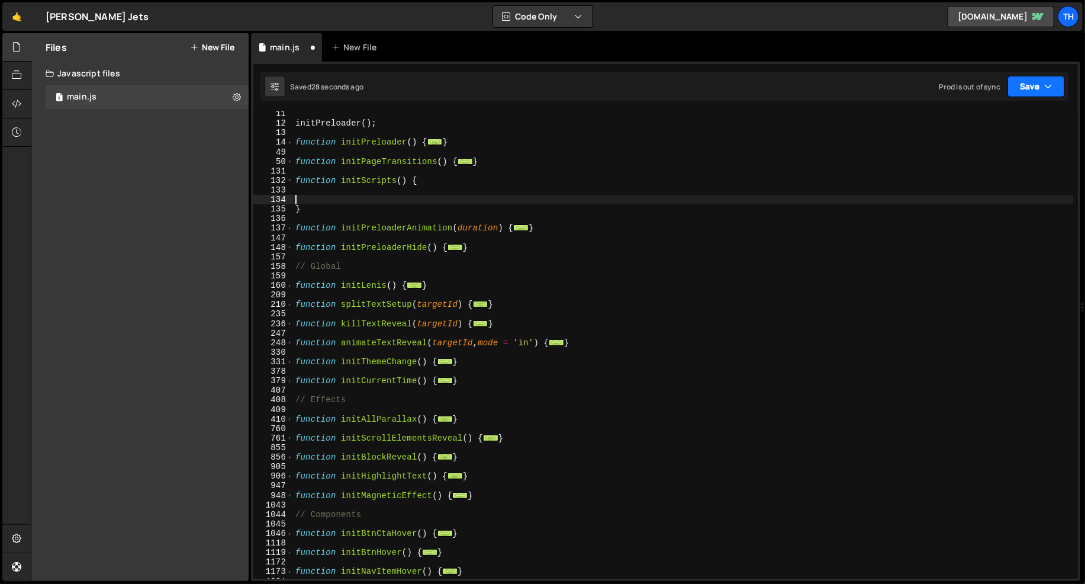
click at [1017, 91] on button "Save" at bounding box center [1036, 86] width 57 height 21
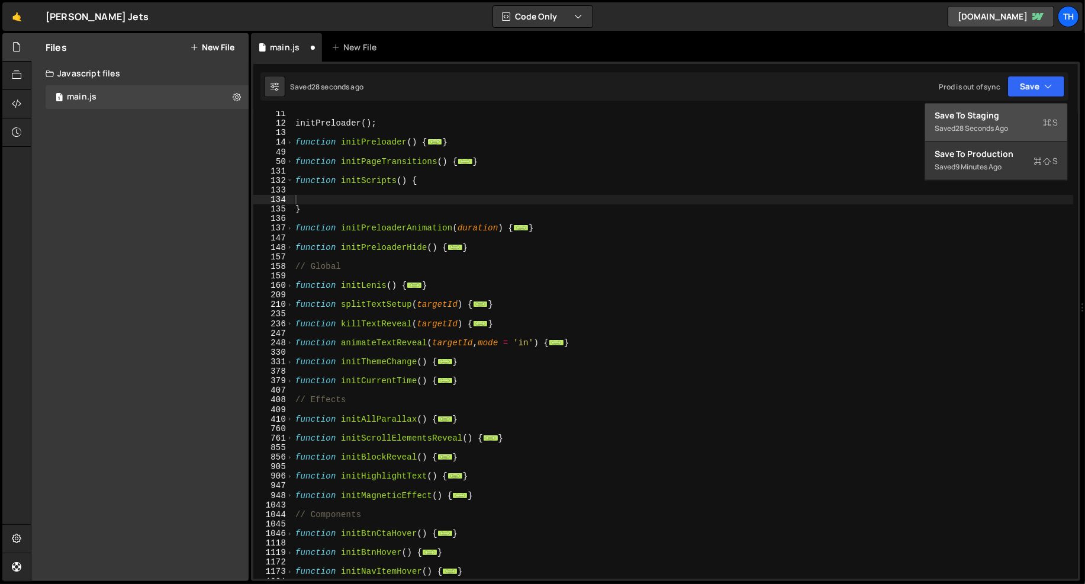
click at [1006, 112] on div "Save to Staging S" at bounding box center [996, 116] width 123 height 12
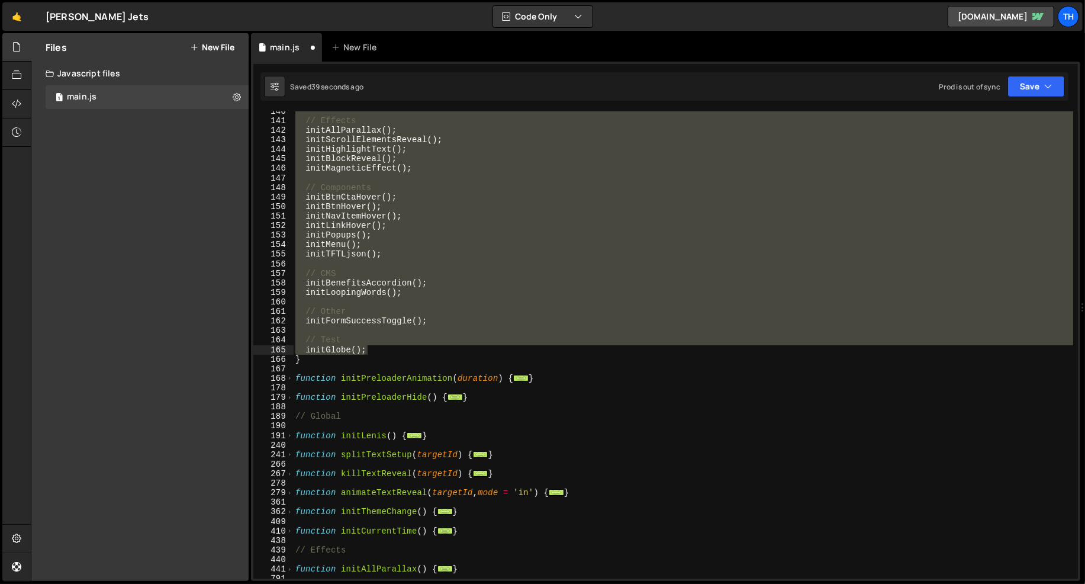
scroll to position [243, 0]
click at [1021, 101] on div "1 Type cmd + s to save your Javascript file. הההההההההההההההההההההההההההההההההה…" at bounding box center [665, 321] width 829 height 519
click at [1024, 95] on button "Save" at bounding box center [1036, 86] width 57 height 21
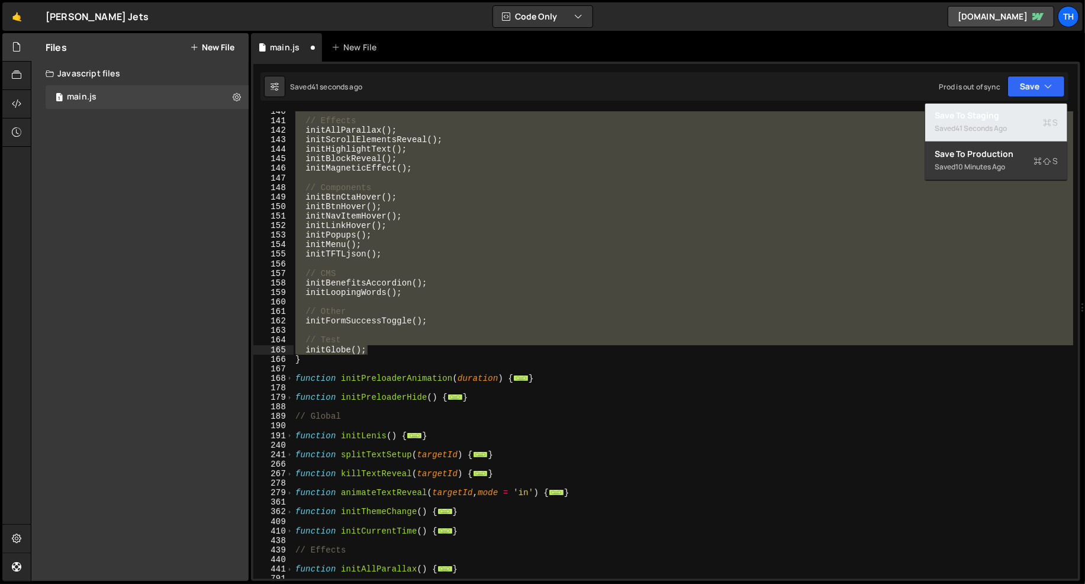
click at [999, 121] on div "Saved 41 seconds ago" at bounding box center [996, 128] width 123 height 14
